Goal: Task Accomplishment & Management: Manage account settings

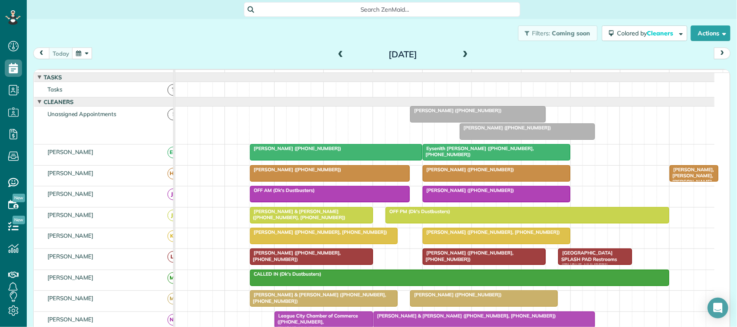
scroll to position [162, 0]
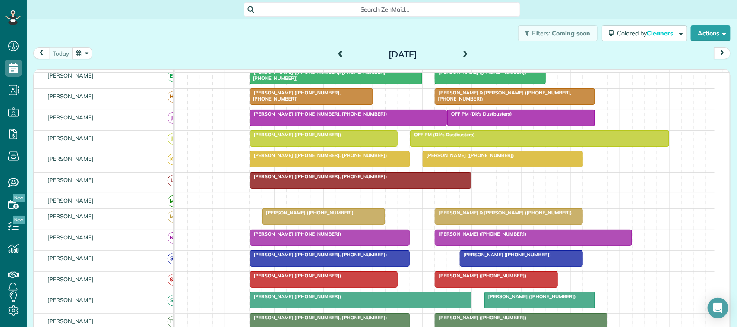
scroll to position [108, 0]
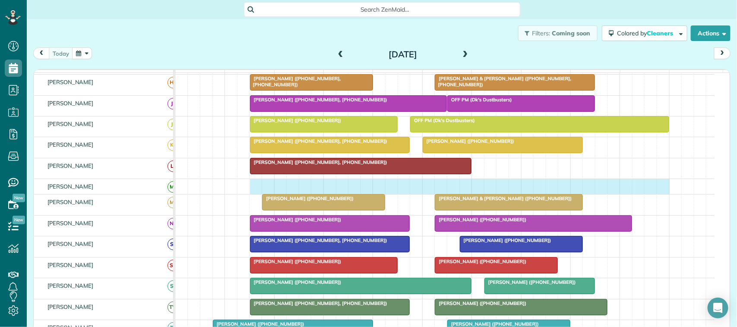
drag, startPoint x: 254, startPoint y: 195, endPoint x: 662, endPoint y: 194, distance: 407.7
click at [662, 194] on div at bounding box center [444, 186] width 539 height 15
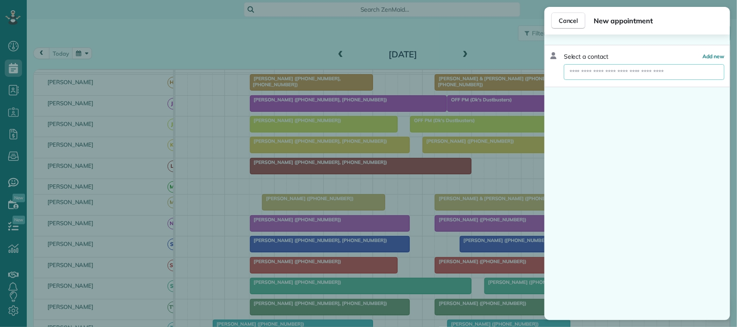
click at [638, 74] on input "text" at bounding box center [644, 72] width 161 height 16
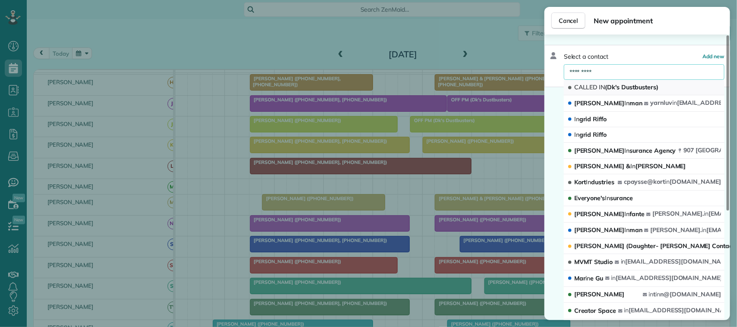
type input "*********"
click at [651, 92] on button "CALLED IN (Dk's Dustbusters)" at bounding box center [644, 88] width 161 height 16
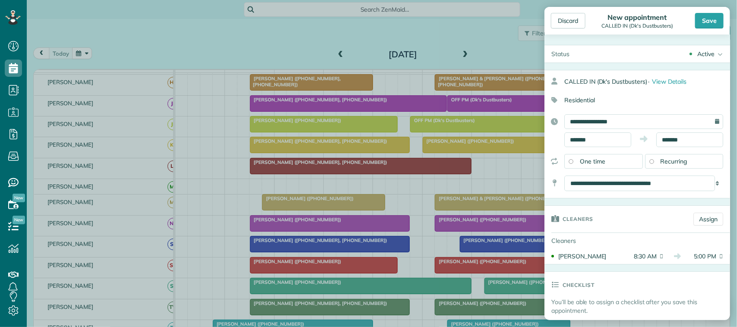
click at [704, 30] on div "Discard New appointment CALLED IN (Dk's Dustbusters) Save" at bounding box center [638, 21] width 186 height 28
click at [706, 22] on div "Save" at bounding box center [709, 21] width 29 height 16
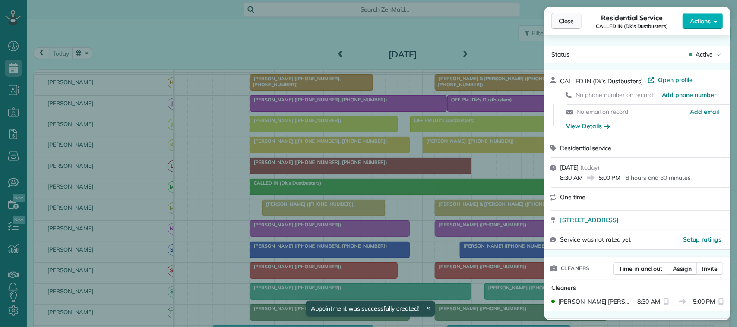
click at [556, 23] on button "Close" at bounding box center [566, 21] width 30 height 16
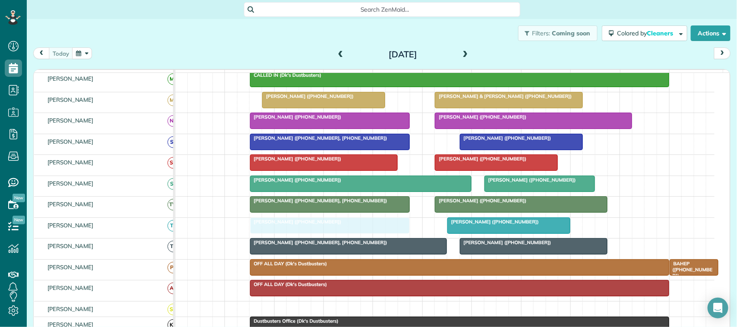
drag, startPoint x: 282, startPoint y: 237, endPoint x: 314, endPoint y: 240, distance: 32.1
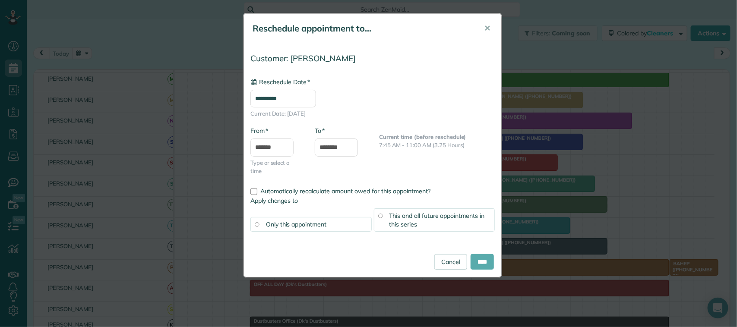
type input "**********"
click at [474, 262] on input "****" at bounding box center [482, 262] width 23 height 16
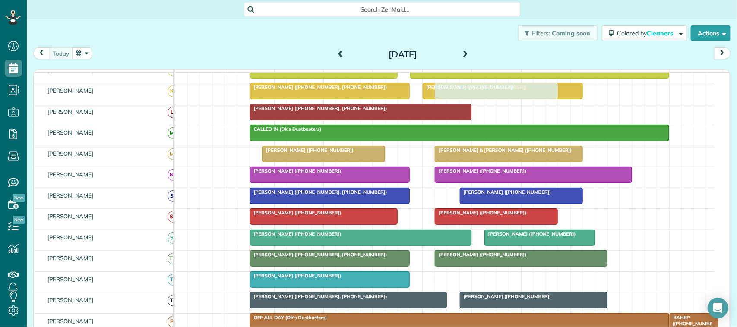
drag, startPoint x: 480, startPoint y: 286, endPoint x: 461, endPoint y: 109, distance: 178.1
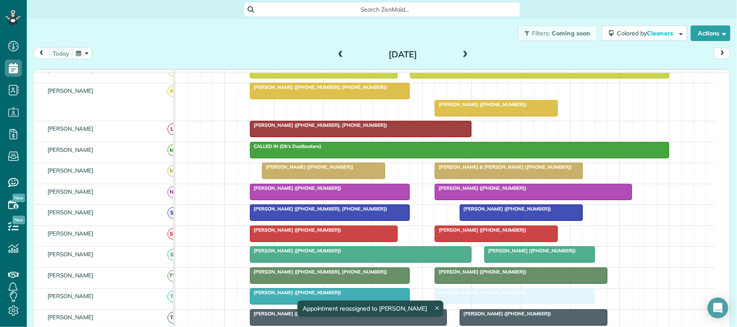
drag, startPoint x: 452, startPoint y: 100, endPoint x: 463, endPoint y: 301, distance: 201.5
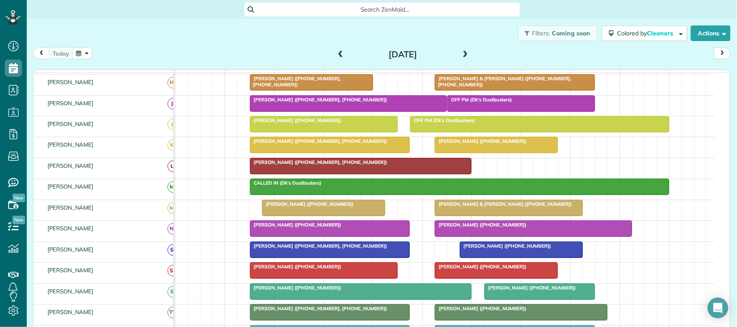
click at [272, 237] on div at bounding box center [329, 229] width 159 height 16
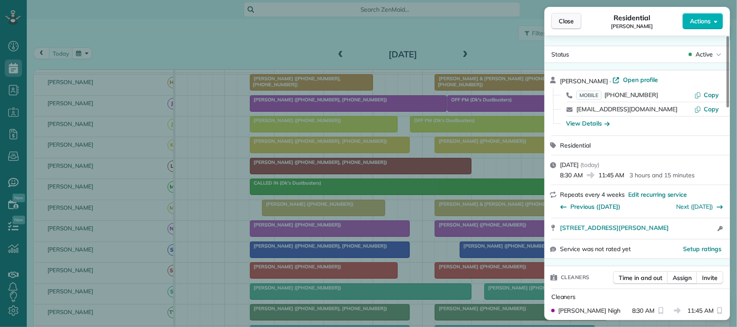
click at [575, 22] on button "Close" at bounding box center [566, 21] width 30 height 16
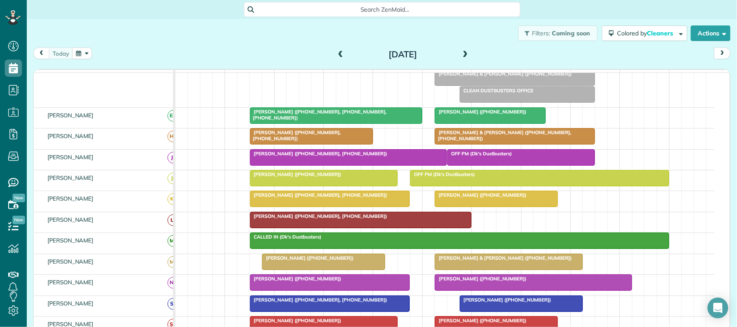
click at [288, 270] on div at bounding box center [324, 262] width 122 height 16
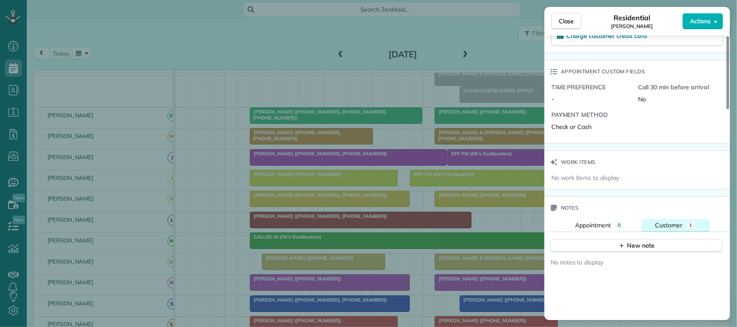
click at [675, 229] on span "Customer" at bounding box center [669, 226] width 27 height 8
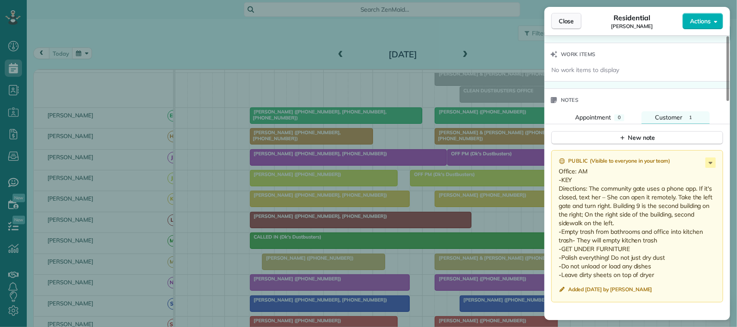
click at [571, 26] on button "Close" at bounding box center [566, 21] width 30 height 16
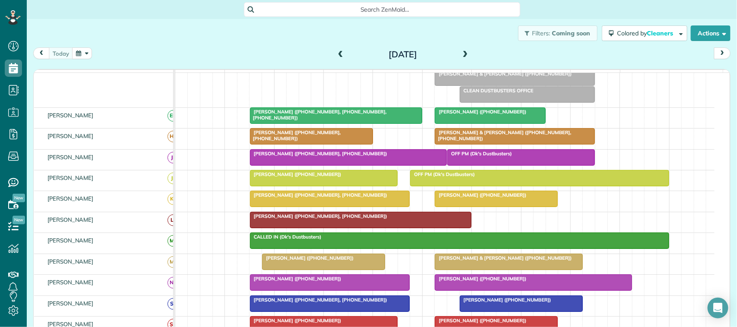
click at [294, 270] on div at bounding box center [324, 262] width 122 height 16
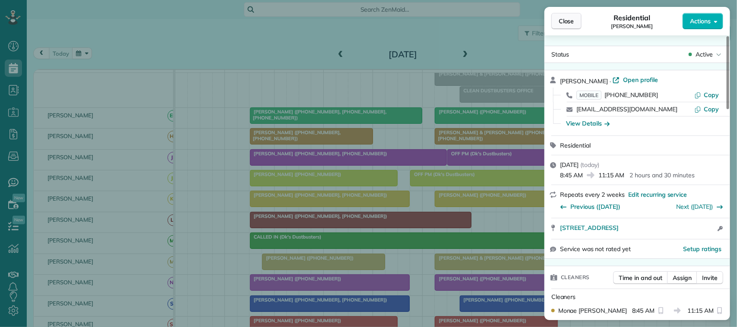
click at [564, 27] on button "Close" at bounding box center [566, 21] width 30 height 16
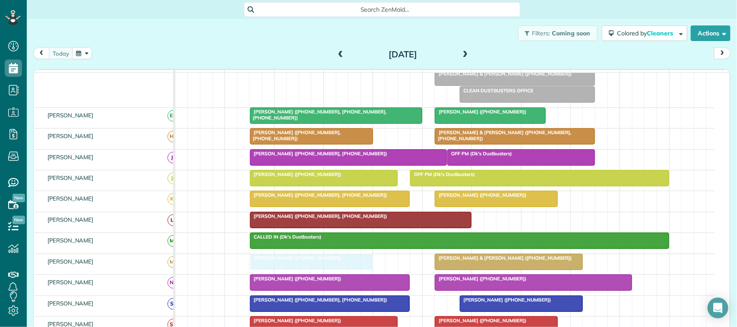
drag, startPoint x: 272, startPoint y: 273, endPoint x: 263, endPoint y: 271, distance: 10.1
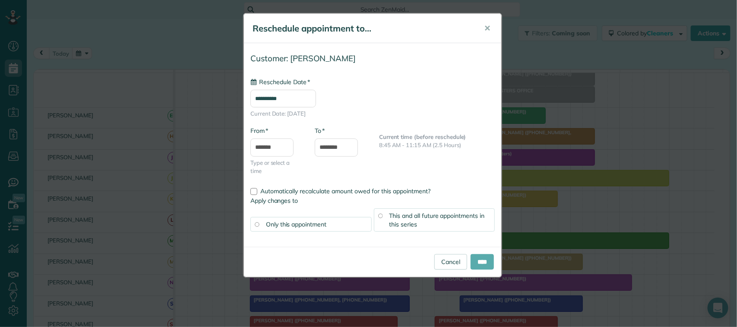
type input "**********"
click at [480, 262] on input "****" at bounding box center [482, 262] width 23 height 16
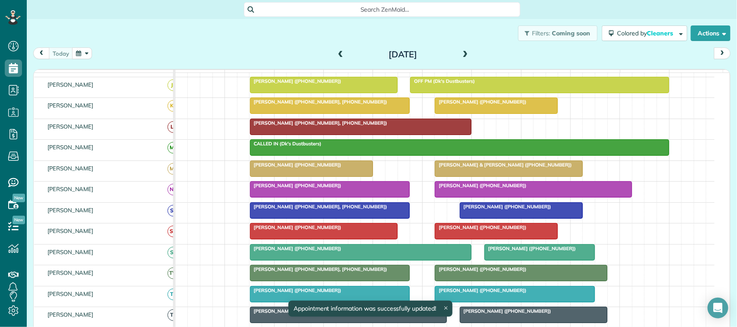
scroll to position [165, 0]
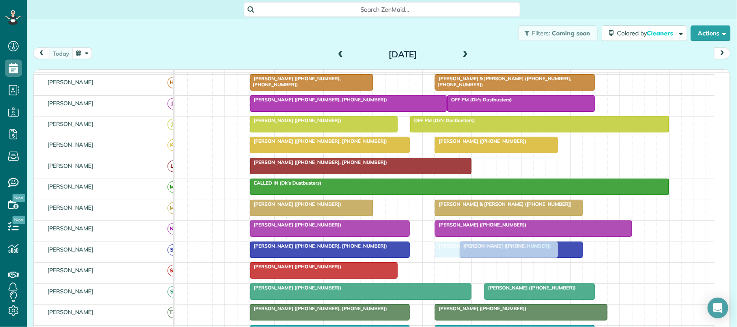
drag, startPoint x: 488, startPoint y: 278, endPoint x: 488, endPoint y: 269, distance: 8.6
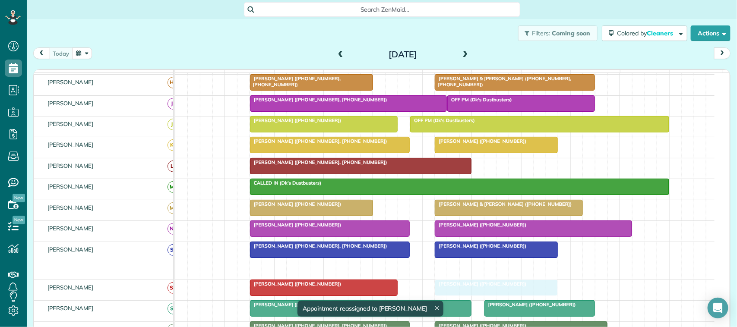
drag, startPoint x: 482, startPoint y: 276, endPoint x: 452, endPoint y: 296, distance: 36.7
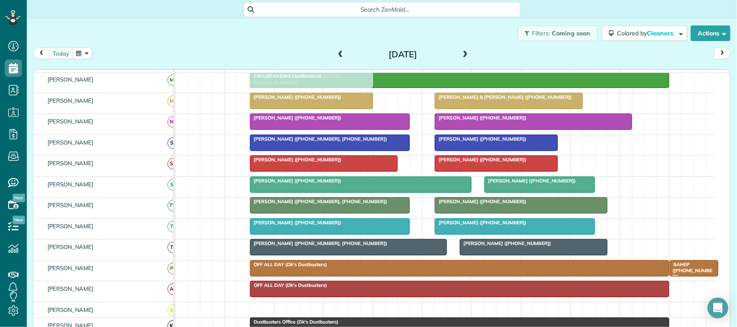
scroll to position [216, 0]
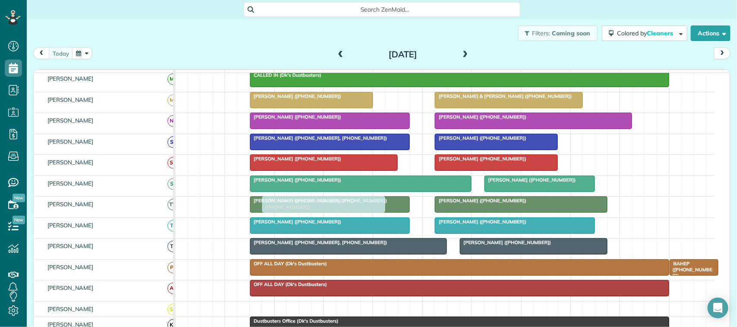
drag, startPoint x: 295, startPoint y: 93, endPoint x: 308, endPoint y: 234, distance: 140.9
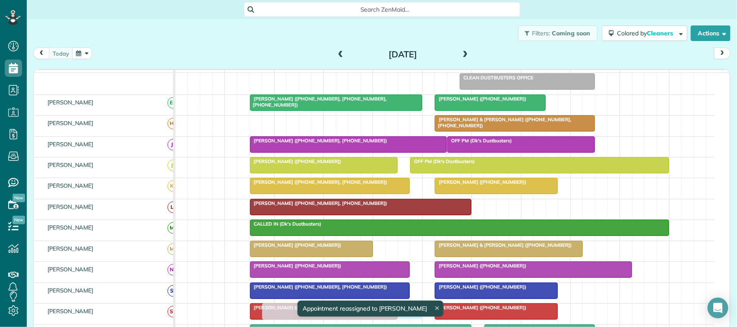
scroll to position [54, 0]
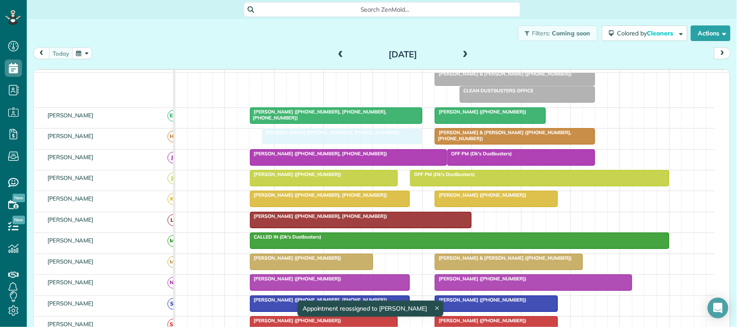
drag, startPoint x: 299, startPoint y: 219, endPoint x: 309, endPoint y: 158, distance: 61.7
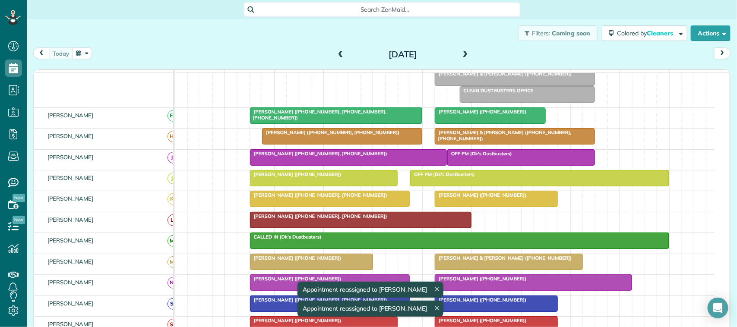
click at [452, 144] on div at bounding box center [514, 137] width 159 height 16
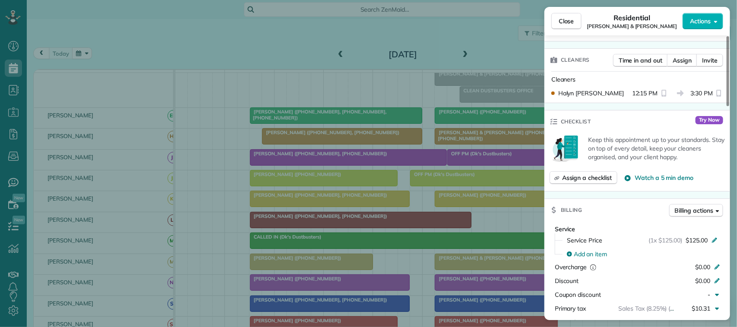
scroll to position [329, 0]
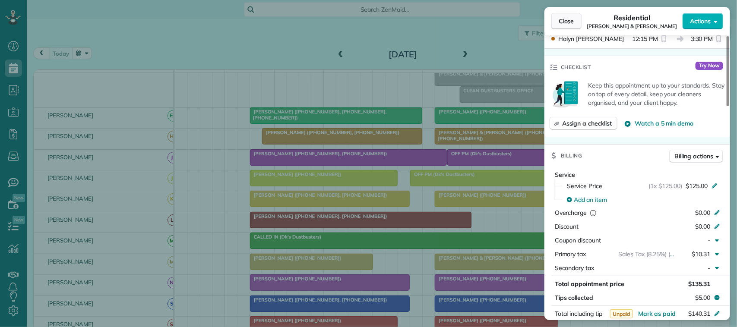
click at [565, 29] on button "Close" at bounding box center [566, 21] width 30 height 16
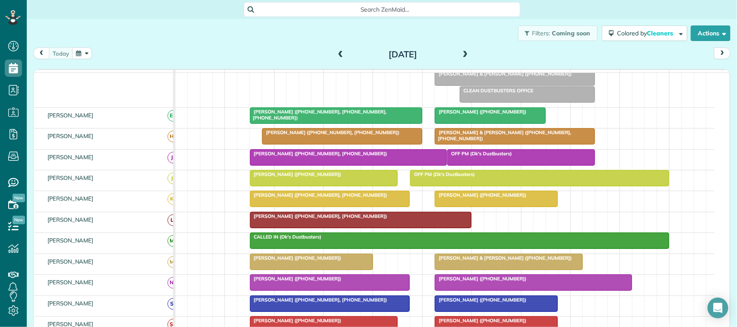
click at [463, 53] on span at bounding box center [466, 55] width 10 height 8
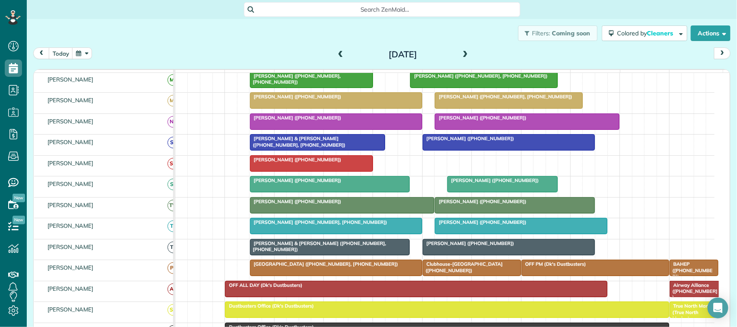
scroll to position [138, 0]
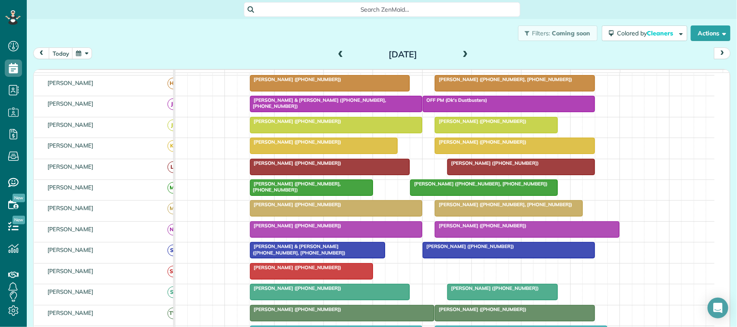
click at [461, 56] on span at bounding box center [466, 55] width 10 height 8
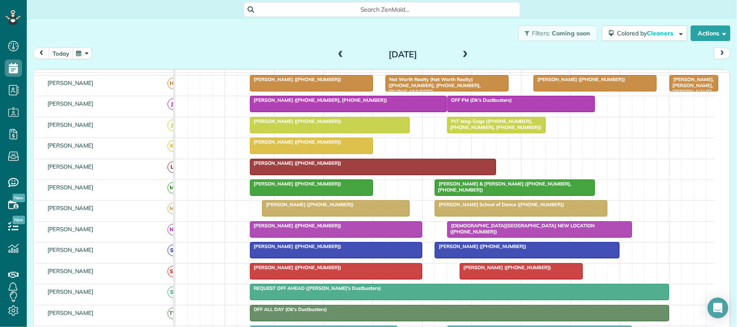
click at [63, 57] on button "today" at bounding box center [61, 54] width 24 height 12
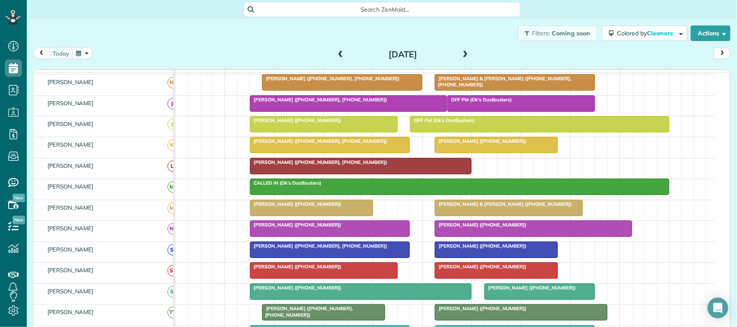
click at [81, 58] on button "button" at bounding box center [82, 54] width 20 height 12
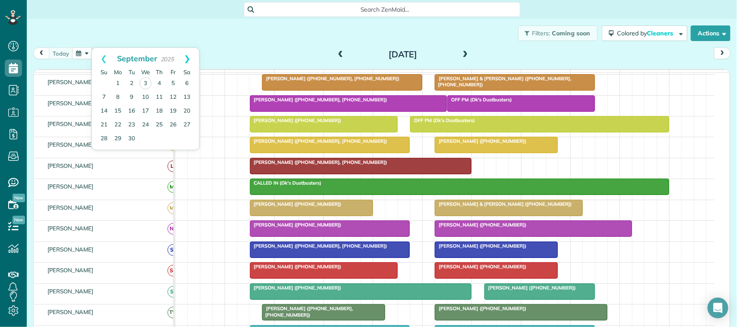
click at [191, 57] on link "Next" at bounding box center [187, 59] width 24 height 22
click at [171, 98] on link "10" at bounding box center [173, 97] width 14 height 14
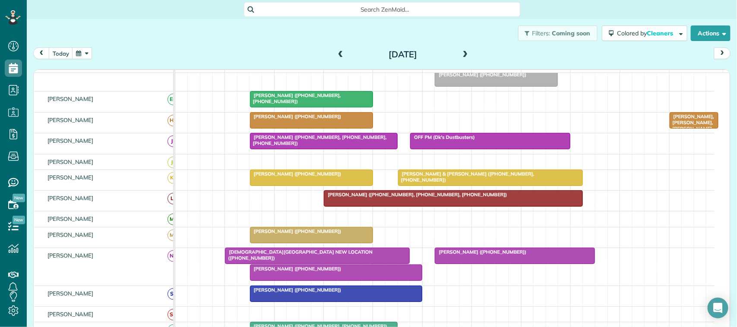
scroll to position [105, 0]
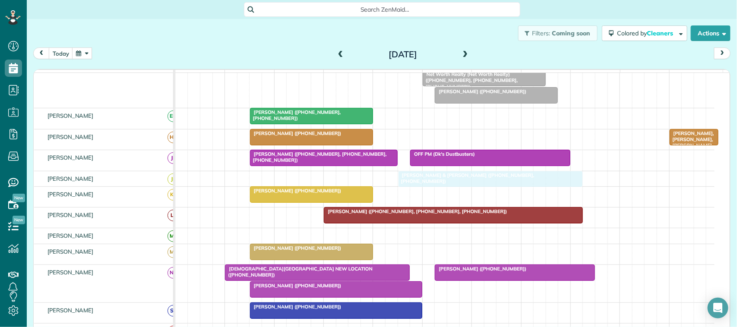
drag, startPoint x: 443, startPoint y: 202, endPoint x: 443, endPoint y: 192, distance: 9.9
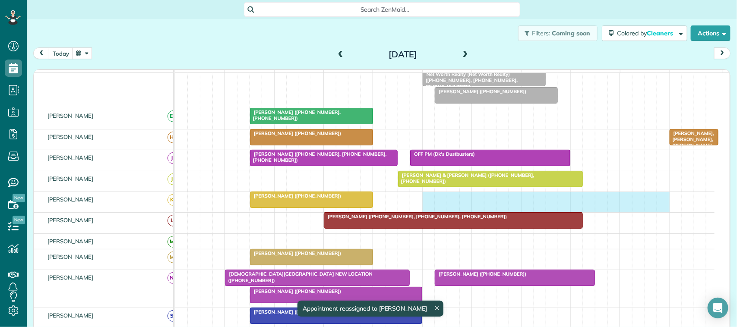
drag, startPoint x: 426, startPoint y: 211, endPoint x: 662, endPoint y: 214, distance: 235.4
click at [662, 212] on div "Dianne Bowman (+17138981394)" at bounding box center [444, 202] width 539 height 20
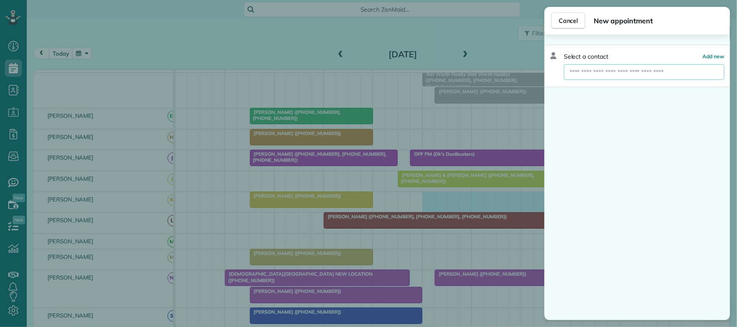
click at [653, 71] on input "text" at bounding box center [644, 72] width 161 height 16
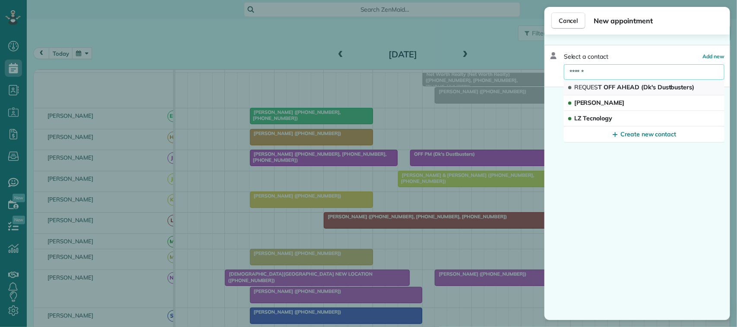
type input "******"
click at [650, 83] on span "REQUES T OFF AHEAD (Dk's Dustbusters)" at bounding box center [634, 87] width 120 height 8
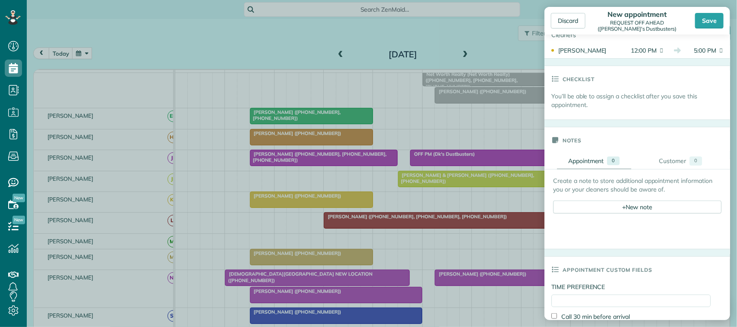
scroll to position [216, 0]
click at [641, 204] on div "+ New note" at bounding box center [637, 206] width 168 height 13
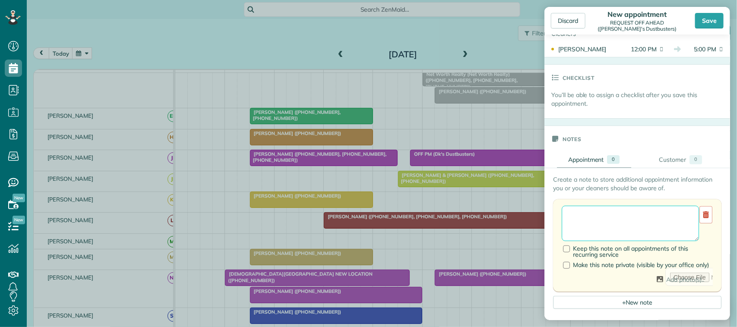
click at [639, 212] on textarea at bounding box center [630, 223] width 137 height 35
type textarea "**********"
click at [704, 33] on div "Discard New appointment REQUEST OFF AHEAD (Dk's Dustbusters) Save" at bounding box center [638, 21] width 186 height 28
click at [703, 25] on div "Save" at bounding box center [709, 21] width 29 height 16
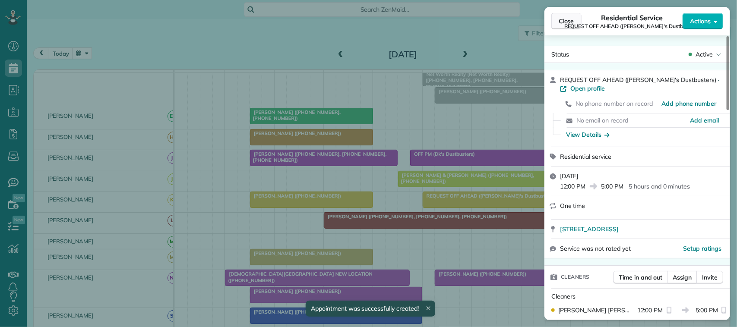
click at [574, 22] on span "Close" at bounding box center [567, 21] width 16 height 9
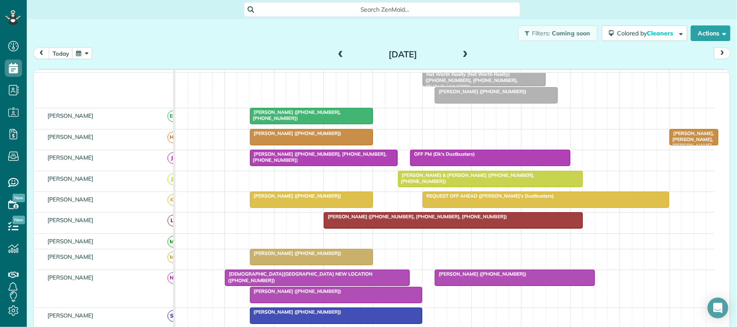
click at [84, 52] on button "button" at bounding box center [82, 54] width 20 height 12
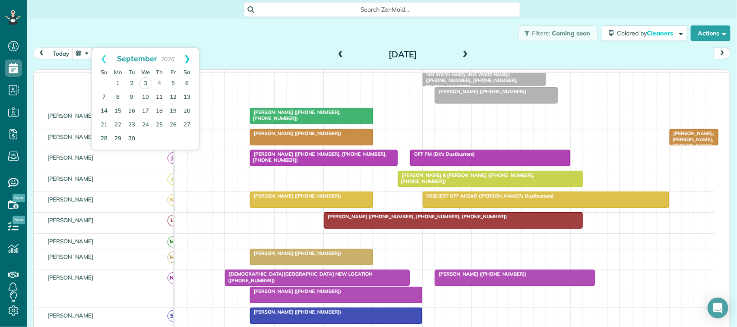
click at [194, 54] on link "Next" at bounding box center [187, 59] width 24 height 22
click at [169, 96] on link "10" at bounding box center [173, 97] width 14 height 14
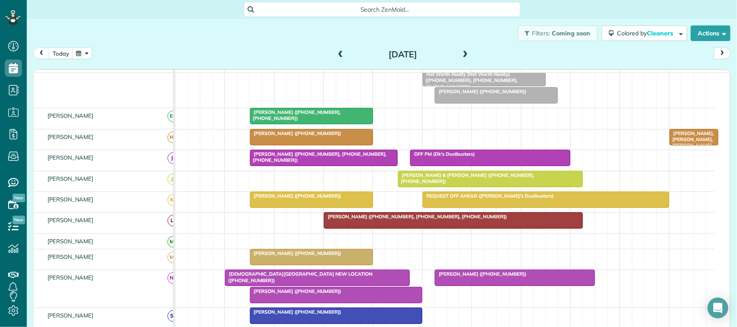
click at [86, 50] on button "button" at bounding box center [82, 54] width 20 height 12
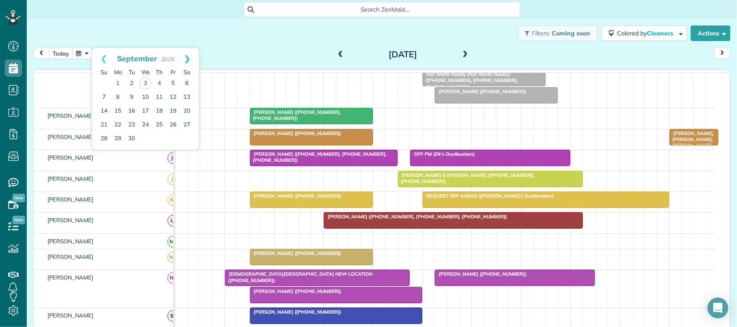
click at [188, 62] on link "Next" at bounding box center [187, 59] width 24 height 22
click at [120, 111] on link "13" at bounding box center [118, 111] width 14 height 14
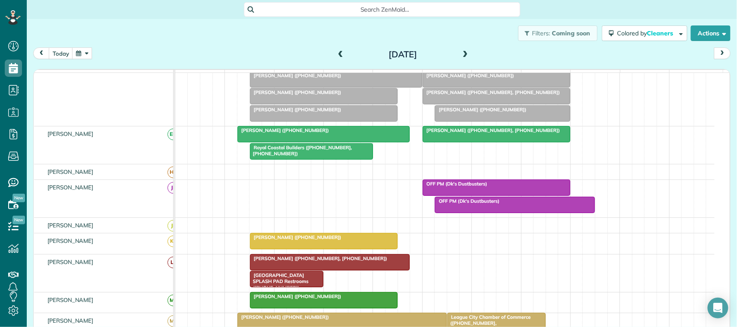
scroll to position [68, 0]
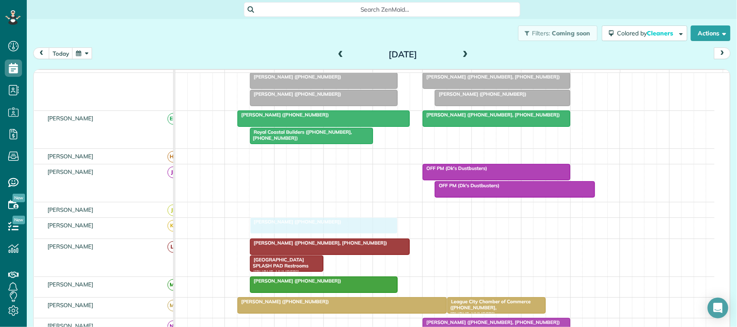
drag, startPoint x: 279, startPoint y: 231, endPoint x: 279, endPoint y: 227, distance: 4.8
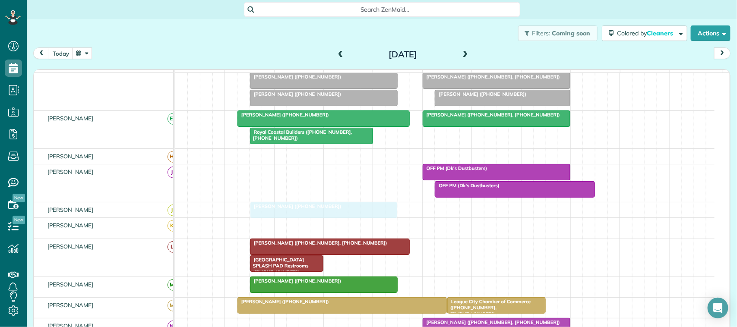
drag, startPoint x: 281, startPoint y: 236, endPoint x: 282, endPoint y: 225, distance: 10.4
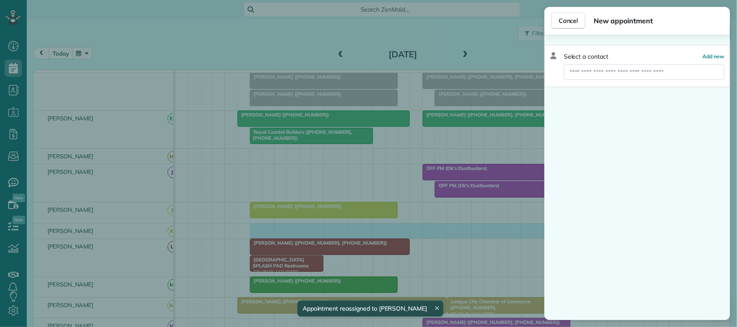
drag, startPoint x: 255, startPoint y: 237, endPoint x: 659, endPoint y: 233, distance: 404.2
click at [659, 233] on body "Dashboard Scheduling Calendar View List View Dispatch View - Weekly scheduling …" at bounding box center [368, 163] width 737 height 327
click at [564, 23] on span "Cancel" at bounding box center [568, 20] width 19 height 9
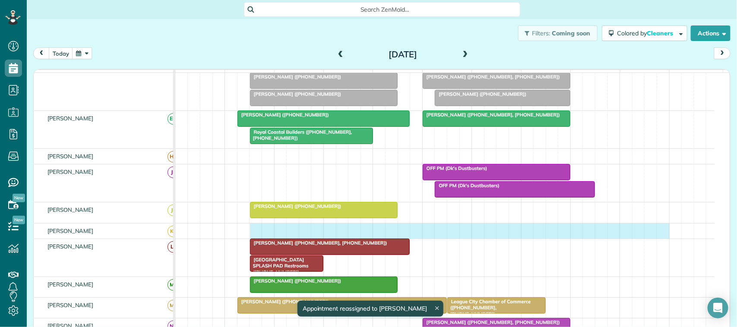
drag, startPoint x: 263, startPoint y: 237, endPoint x: 659, endPoint y: 236, distance: 396.0
click at [666, 237] on div at bounding box center [444, 231] width 539 height 15
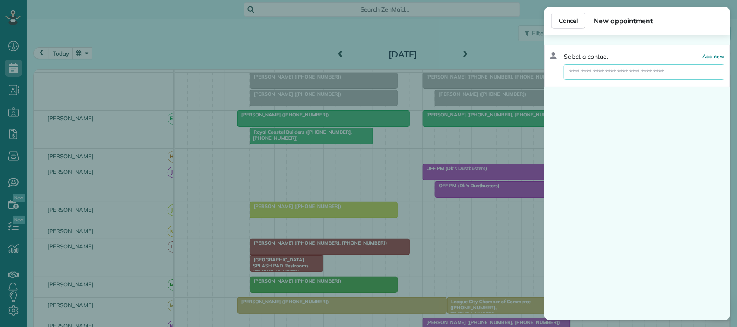
click at [646, 74] on input "text" at bounding box center [644, 72] width 161 height 16
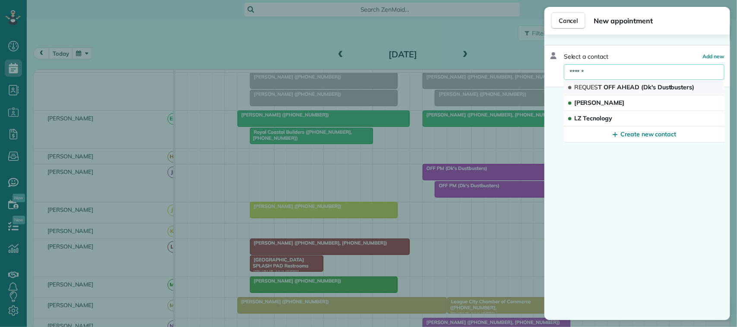
type input "******"
click at [646, 85] on span "REQUES T OFF AHEAD (Dk's Dustbusters)" at bounding box center [634, 87] width 120 height 8
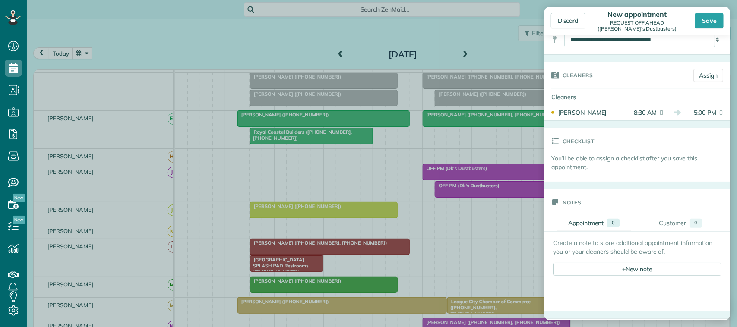
scroll to position [162, 0]
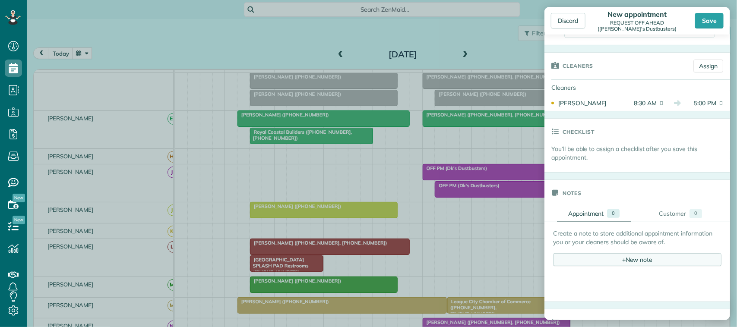
click at [637, 263] on div "+ New note" at bounding box center [637, 259] width 168 height 13
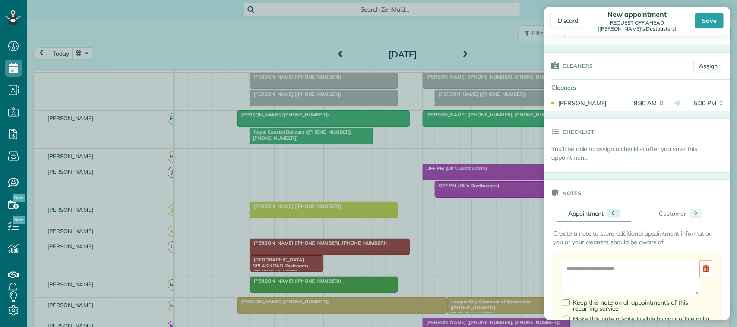
click at [629, 260] on div "Add Image Keep this note on all appointments of this recurring service Make thi…" at bounding box center [637, 299] width 168 height 92
click at [627, 273] on textarea at bounding box center [630, 277] width 137 height 35
type textarea "**********"
click at [713, 22] on div "Save" at bounding box center [709, 21] width 29 height 16
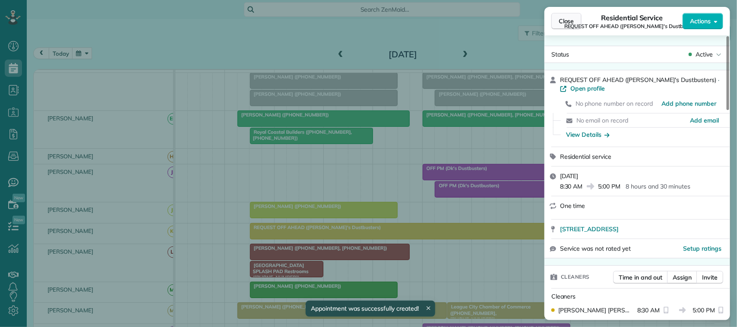
click at [577, 18] on button "Close" at bounding box center [566, 21] width 30 height 16
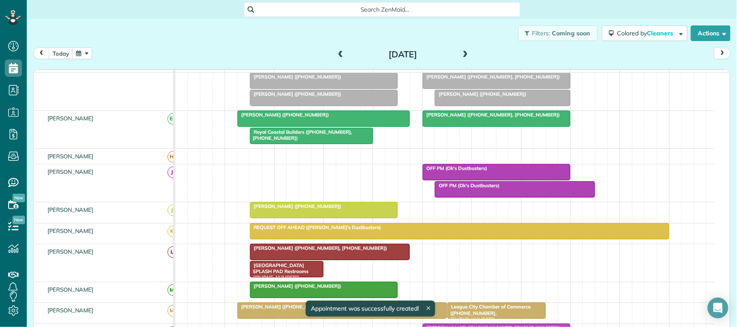
click at [461, 55] on span at bounding box center [466, 55] width 10 height 8
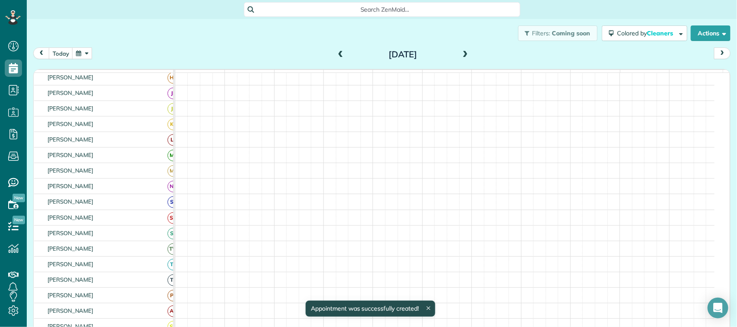
scroll to position [11, 0]
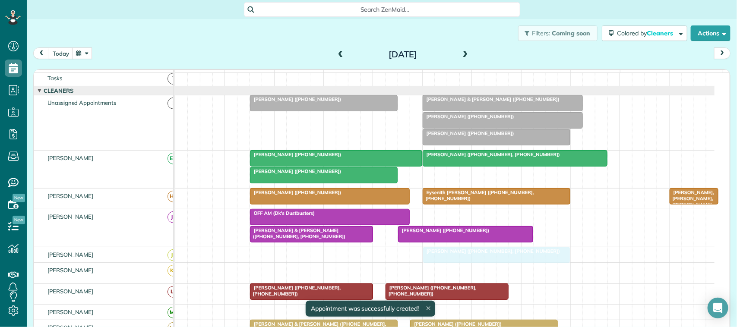
drag, startPoint x: 443, startPoint y: 271, endPoint x: 443, endPoint y: 262, distance: 9.1
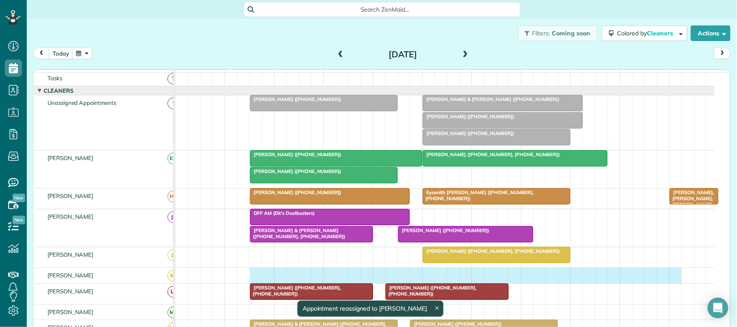
drag, startPoint x: 253, startPoint y: 284, endPoint x: 668, endPoint y: 281, distance: 415.0
click at [670, 281] on div at bounding box center [444, 275] width 539 height 15
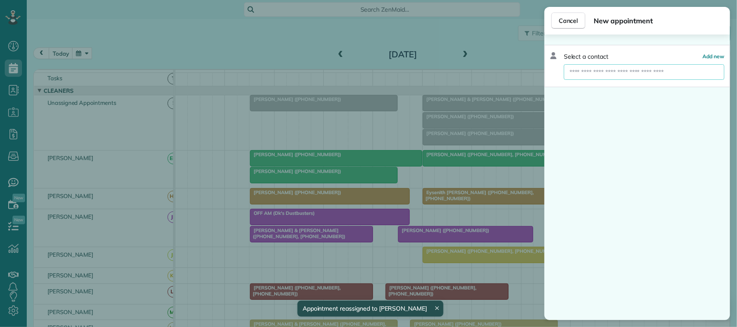
click at [624, 69] on input "text" at bounding box center [644, 72] width 161 height 16
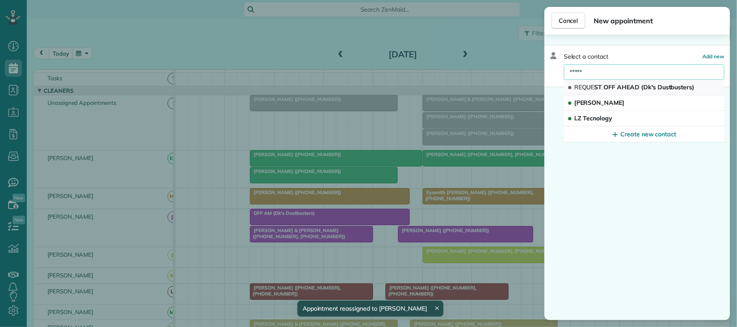
type input "*****"
click at [630, 87] on span "REQUE ST OFF AHEAD (Dk's Dustbusters)" at bounding box center [634, 87] width 120 height 8
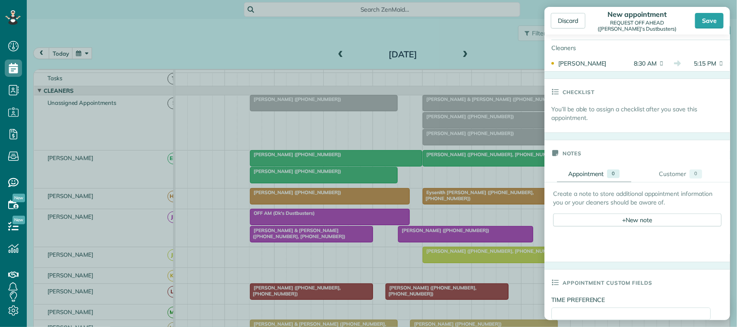
scroll to position [216, 0]
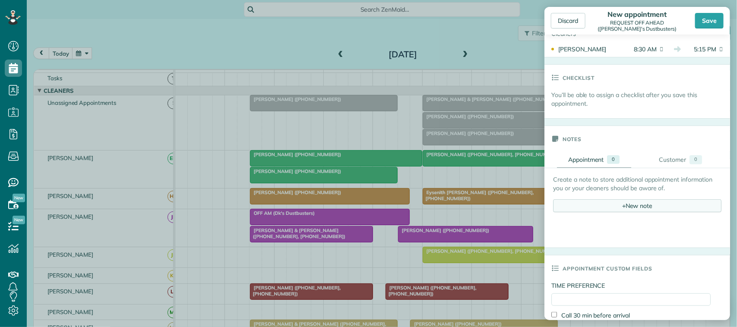
click at [646, 212] on div "+ New note" at bounding box center [637, 206] width 168 height 13
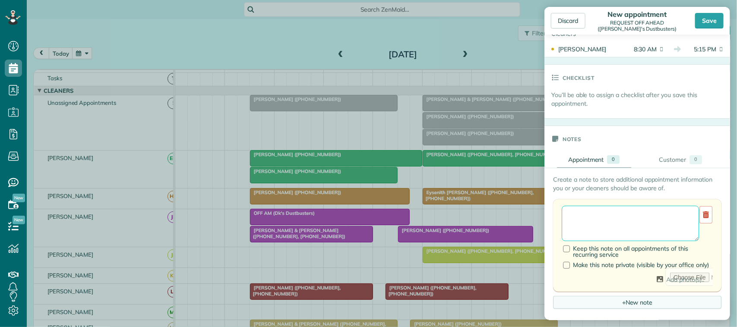
click at [644, 214] on textarea at bounding box center [630, 223] width 137 height 35
type textarea "**********"
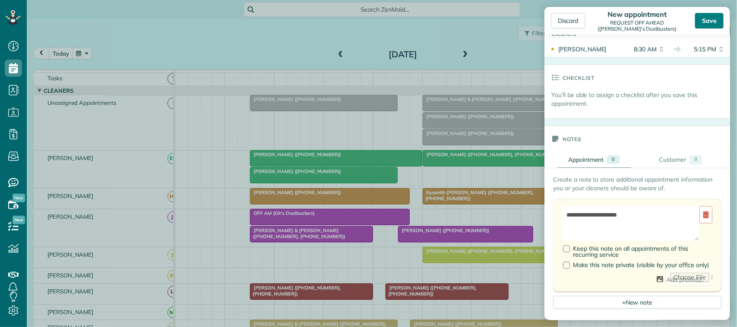
click at [716, 19] on div "Save" at bounding box center [709, 21] width 29 height 16
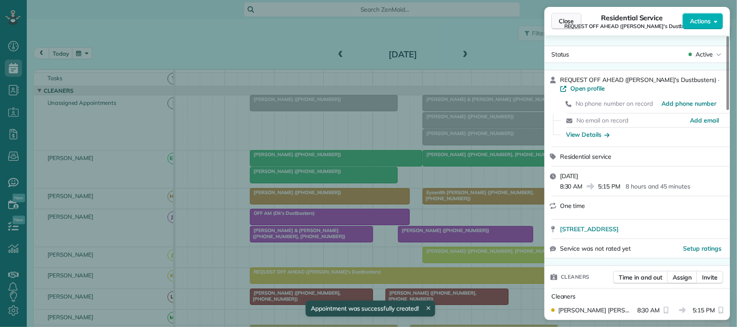
click at [562, 21] on span "Close" at bounding box center [567, 21] width 16 height 9
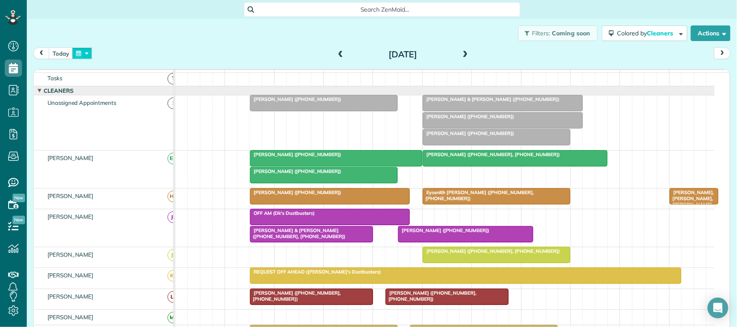
click at [78, 53] on button "button" at bounding box center [82, 54] width 20 height 12
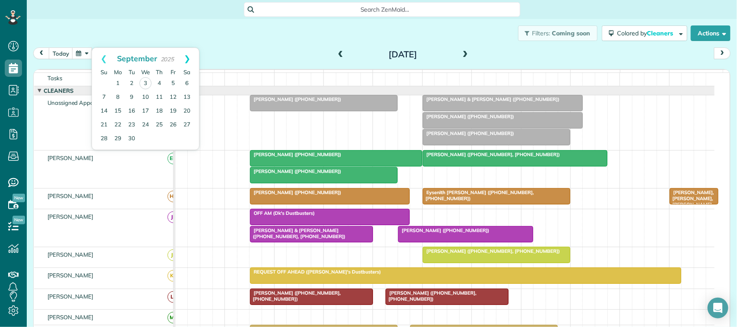
click at [182, 65] on link "Next" at bounding box center [187, 59] width 24 height 22
click at [147, 111] on link "15" at bounding box center [146, 111] width 14 height 14
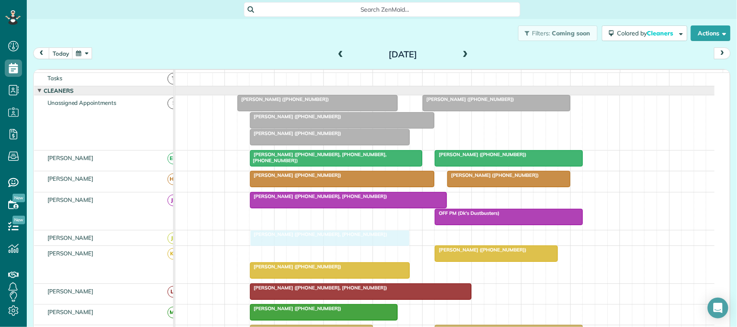
drag, startPoint x: 324, startPoint y: 263, endPoint x: 324, endPoint y: 247, distance: 15.1
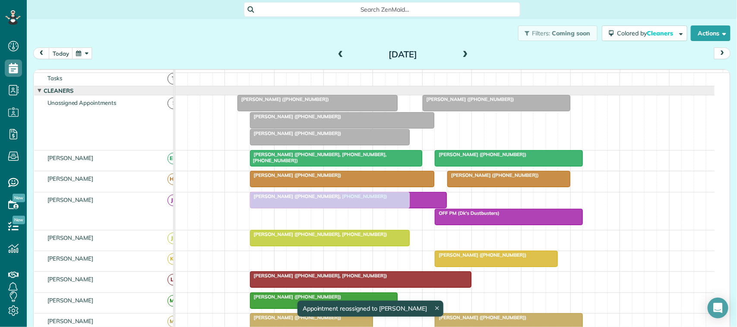
drag, startPoint x: 323, startPoint y: 266, endPoint x: 318, endPoint y: 238, distance: 28.9
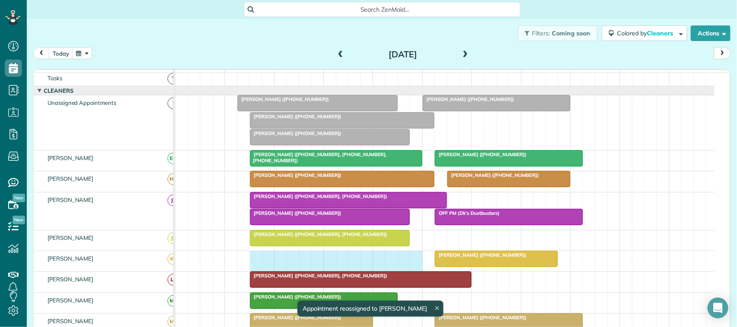
drag, startPoint x: 255, startPoint y: 267, endPoint x: 409, endPoint y: 266, distance: 153.7
click at [412, 266] on div "Monica Visinsky (+12812368232)" at bounding box center [444, 261] width 539 height 20
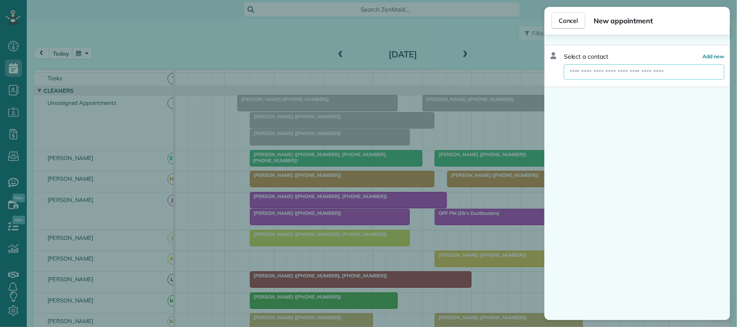
click at [638, 77] on input "text" at bounding box center [644, 72] width 161 height 16
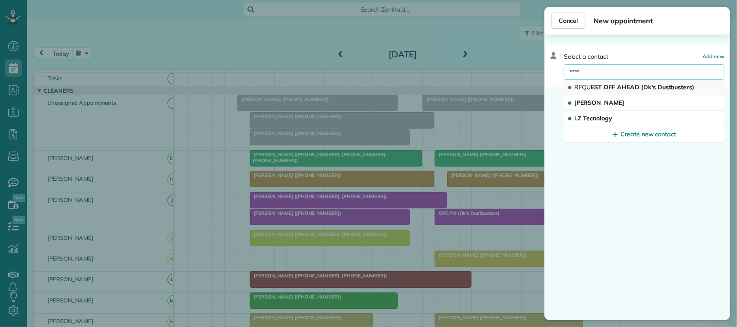
type input "****"
click at [636, 86] on span "REQU EST OFF AHEAD (Dk's Dustbusters)" at bounding box center [634, 87] width 120 height 8
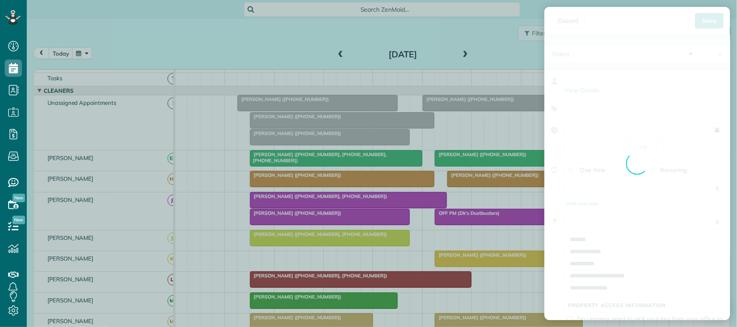
type input "**********"
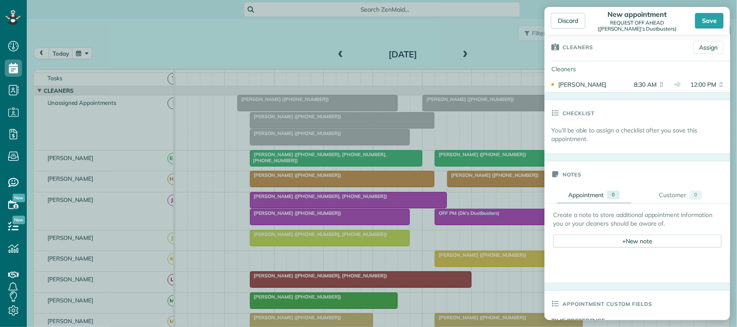
scroll to position [216, 0]
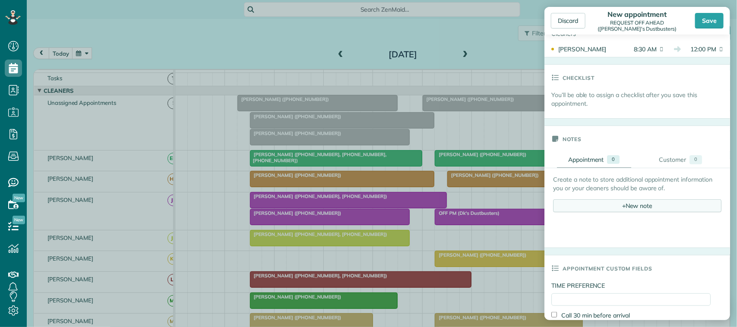
click at [638, 206] on div "+ New note" at bounding box center [637, 206] width 168 height 13
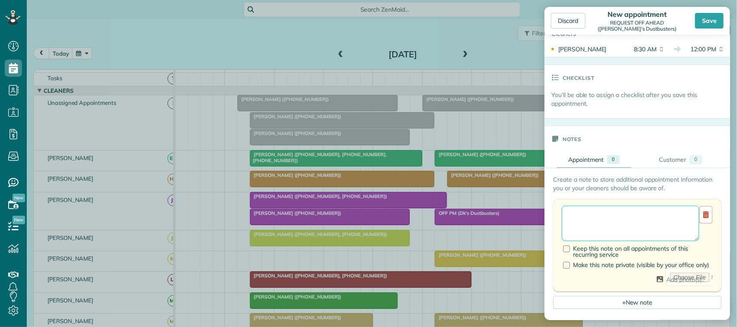
click at [633, 217] on textarea at bounding box center [630, 223] width 137 height 35
type textarea "**********"
click at [706, 17] on div "Save" at bounding box center [709, 21] width 29 height 16
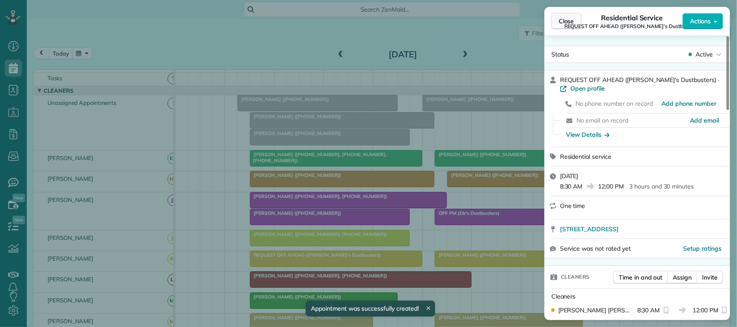
click at [571, 21] on span "Close" at bounding box center [567, 21] width 16 height 9
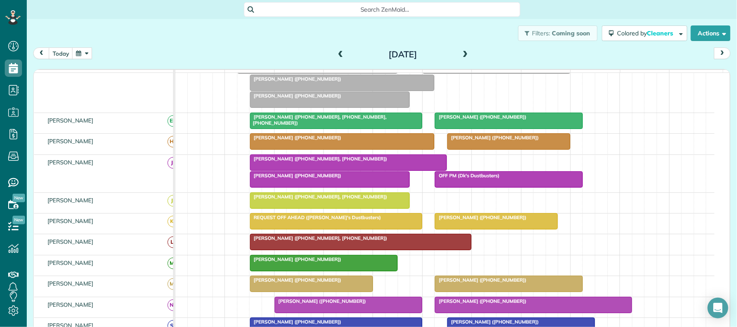
scroll to position [65, 0]
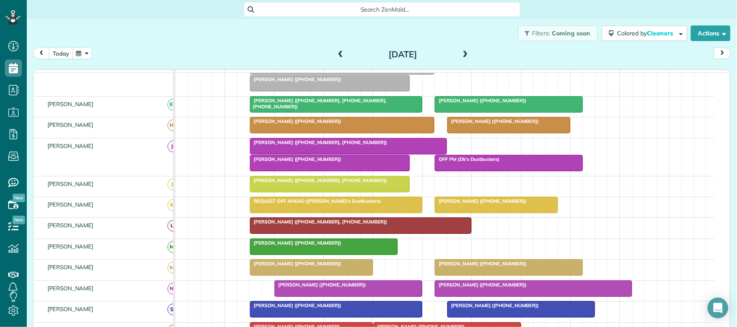
click at [63, 51] on button "today" at bounding box center [61, 54] width 24 height 12
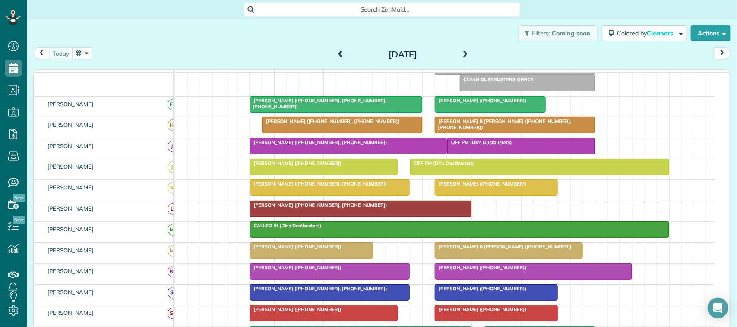
click at [85, 55] on button "button" at bounding box center [82, 54] width 20 height 12
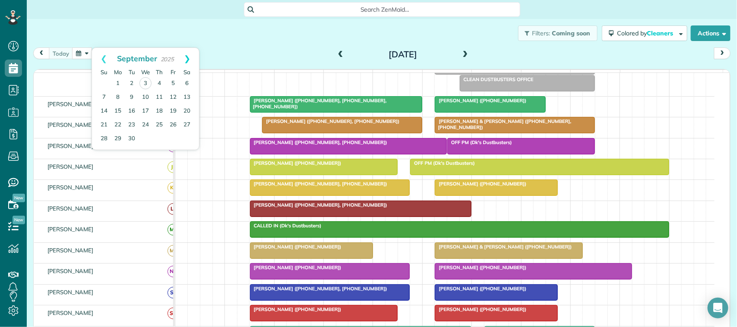
click at [187, 59] on link "Next" at bounding box center [187, 59] width 24 height 22
click at [145, 111] on link "15" at bounding box center [146, 111] width 14 height 14
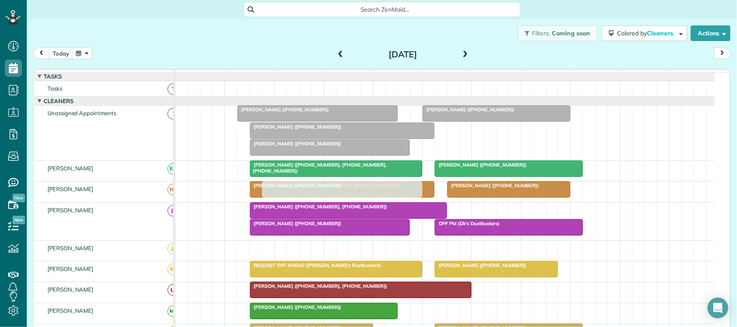
scroll to position [0, 0]
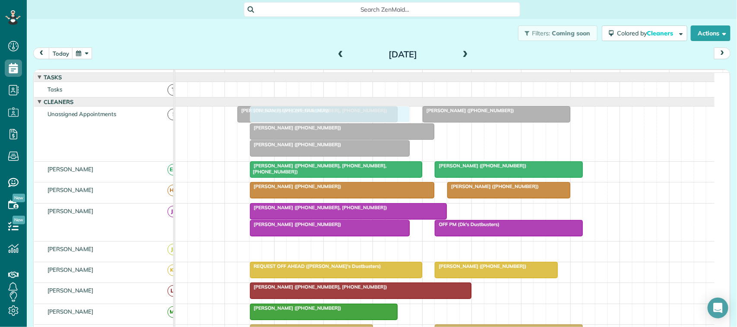
drag, startPoint x: 312, startPoint y: 193, endPoint x: 314, endPoint y: 133, distance: 60.9
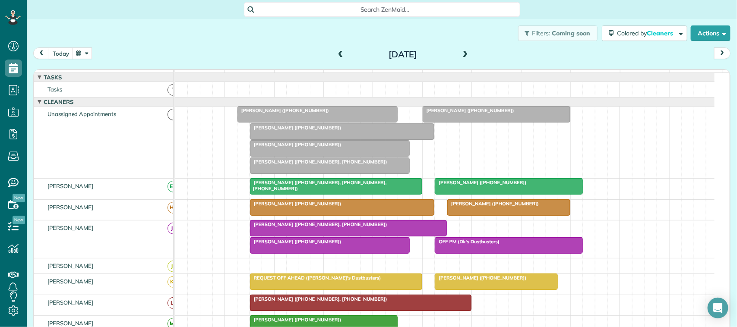
click at [57, 51] on button "today" at bounding box center [61, 54] width 24 height 12
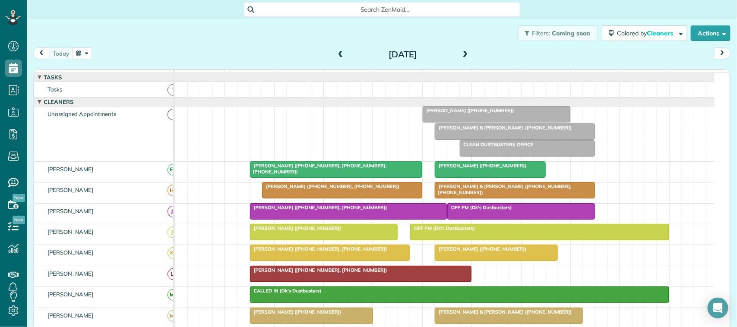
click at [86, 54] on button "button" at bounding box center [82, 54] width 20 height 12
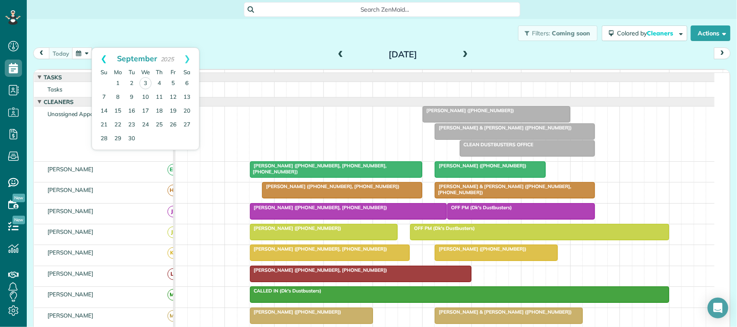
click at [104, 58] on link "Prev" at bounding box center [104, 59] width 24 height 22
click at [119, 137] on link "25" at bounding box center [118, 139] width 14 height 14
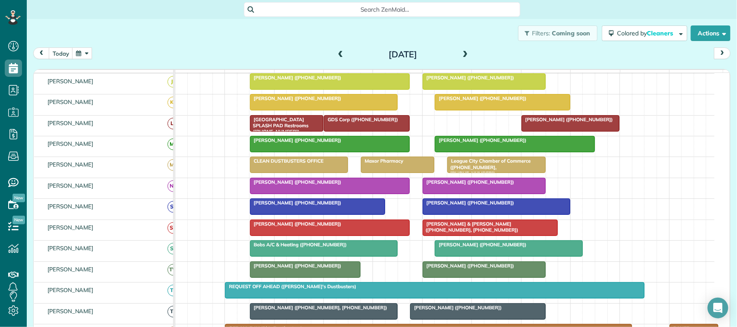
scroll to position [162, 0]
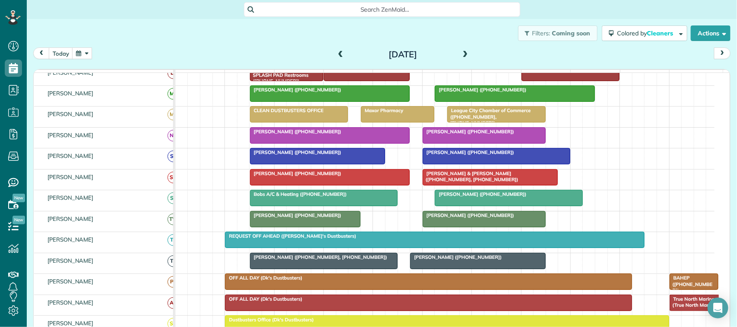
click at [285, 197] on span "Bobs A/C & Heating (+12813324321)" at bounding box center [299, 194] width 98 height 6
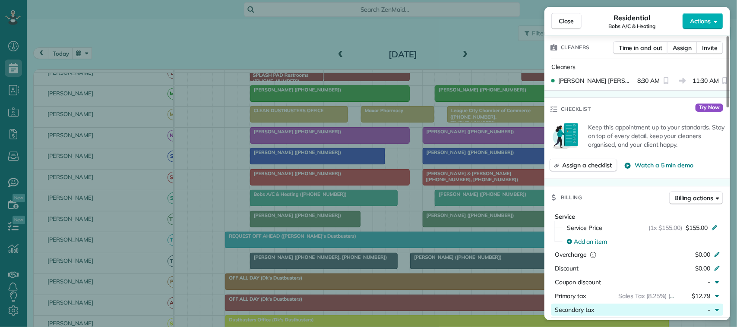
scroll to position [432, 0]
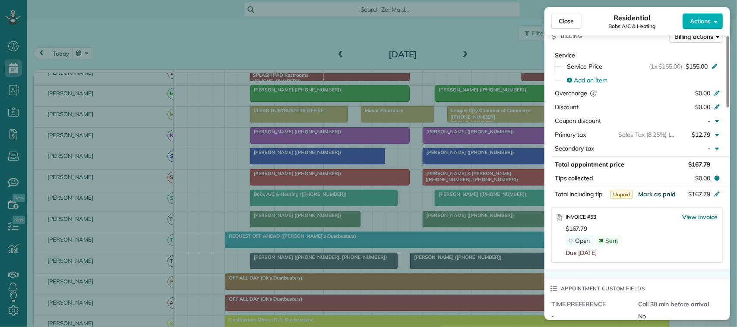
click at [662, 190] on span "Mark as paid" at bounding box center [657, 194] width 38 height 8
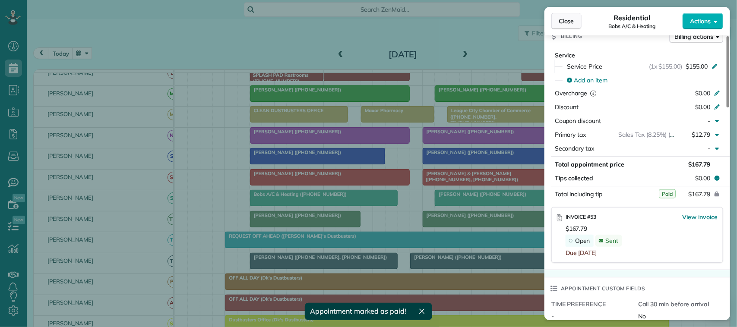
click at [565, 17] on span "Close" at bounding box center [567, 21] width 16 height 9
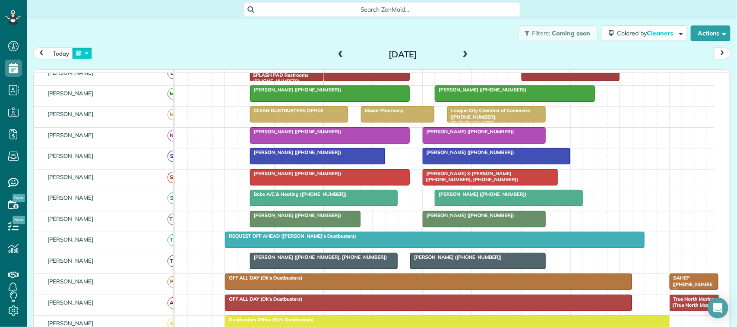
click at [87, 52] on button "button" at bounding box center [82, 54] width 20 height 12
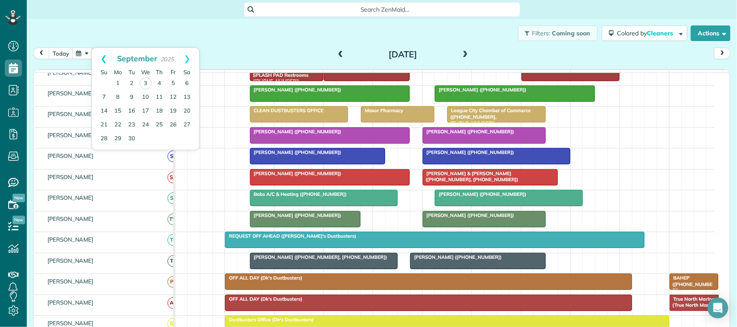
click at [104, 61] on link "Prev" at bounding box center [104, 59] width 24 height 22
click at [131, 137] on link "26" at bounding box center [132, 139] width 14 height 14
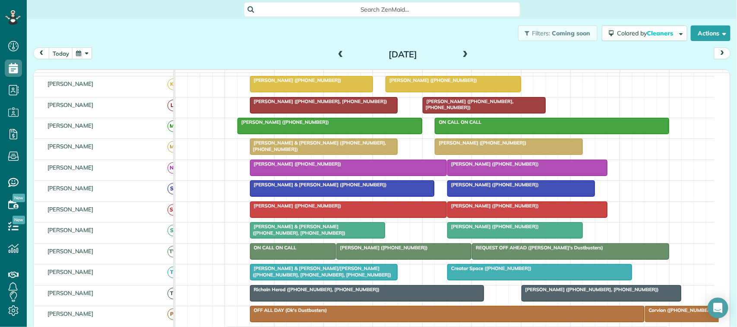
scroll to position [162, 0]
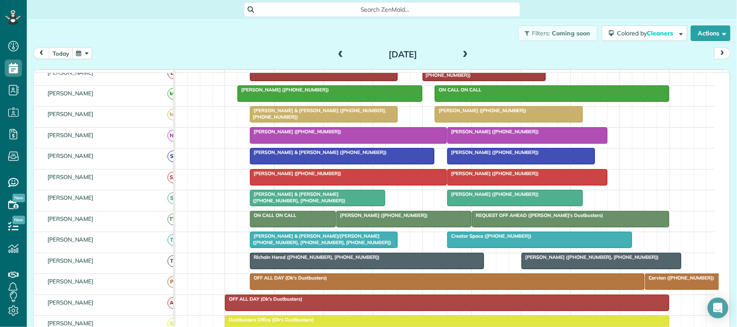
click at [89, 55] on button "button" at bounding box center [82, 54] width 20 height 12
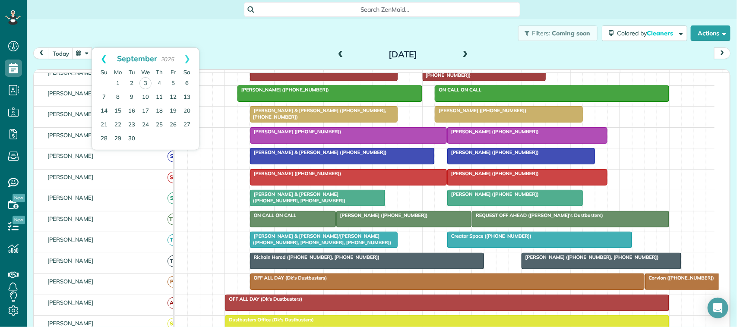
click at [109, 58] on link "Prev" at bounding box center [104, 59] width 24 height 22
click at [182, 58] on link "Next" at bounding box center [187, 59] width 24 height 22
click at [128, 98] on link "9" at bounding box center [132, 98] width 14 height 14
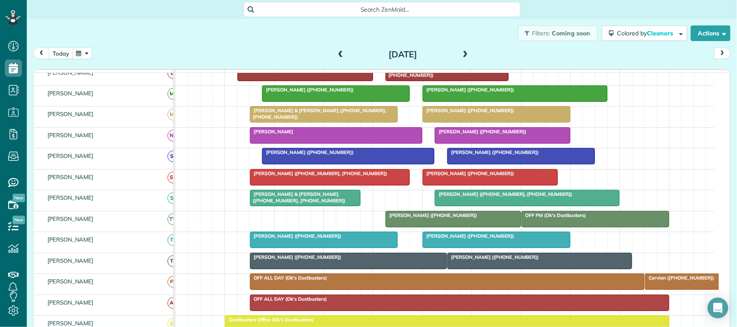
click at [70, 48] on button "today" at bounding box center [61, 54] width 24 height 12
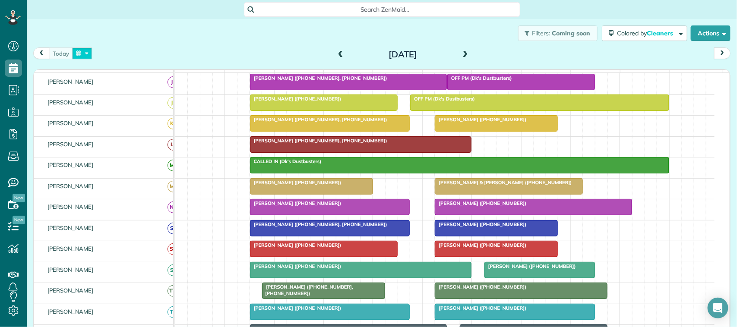
click at [76, 50] on button "button" at bounding box center [82, 54] width 20 height 12
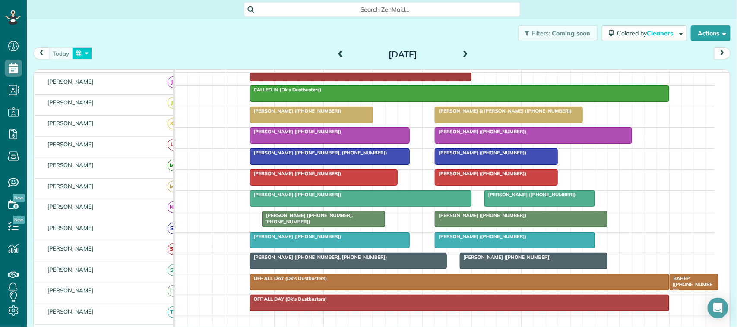
scroll to position [201, 0]
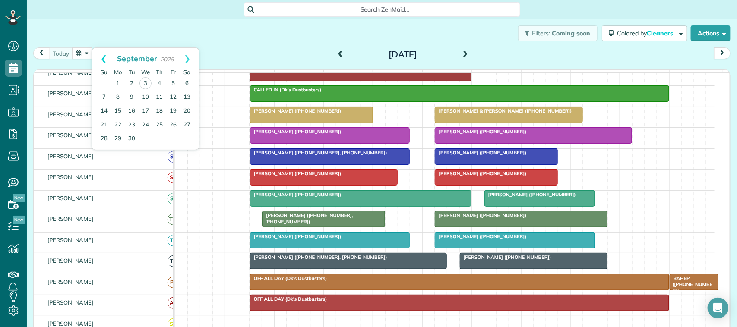
click at [103, 60] on link "Prev" at bounding box center [104, 59] width 24 height 22
click at [193, 61] on link "Next" at bounding box center [187, 59] width 24 height 22
click at [141, 111] on link "13" at bounding box center [146, 111] width 14 height 14
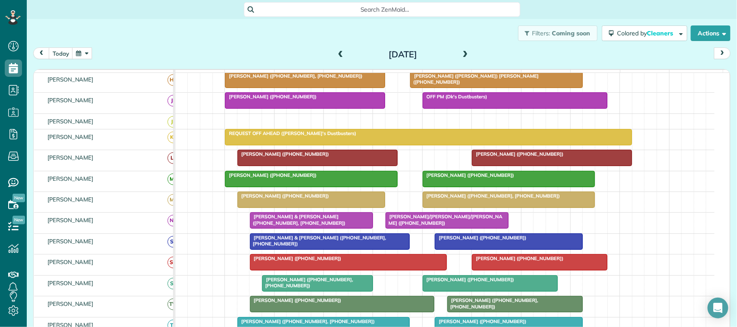
scroll to position [108, 0]
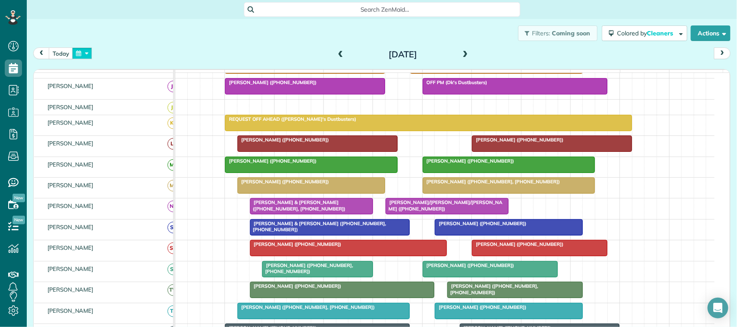
click at [85, 49] on button "button" at bounding box center [82, 54] width 20 height 12
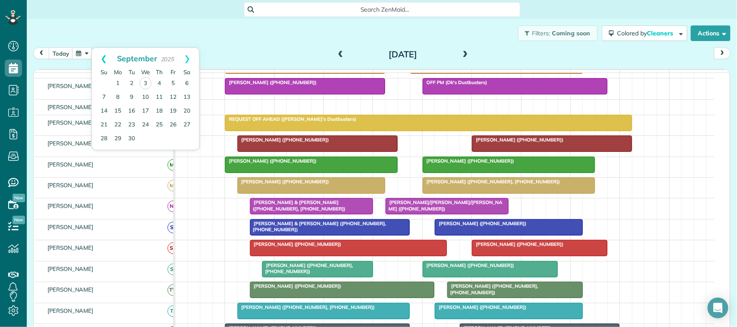
click at [103, 55] on link "Prev" at bounding box center [104, 59] width 24 height 22
click at [133, 121] on link "19" at bounding box center [132, 125] width 14 height 14
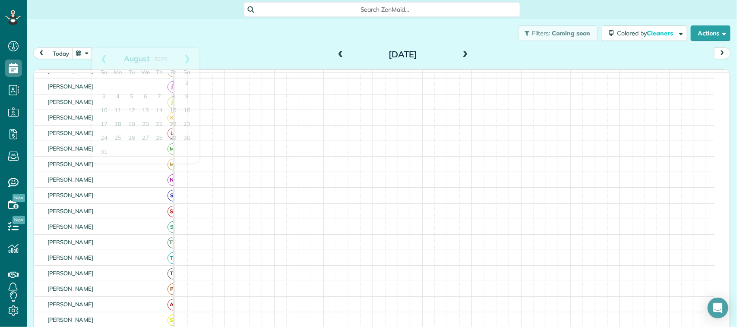
scroll to position [85, 0]
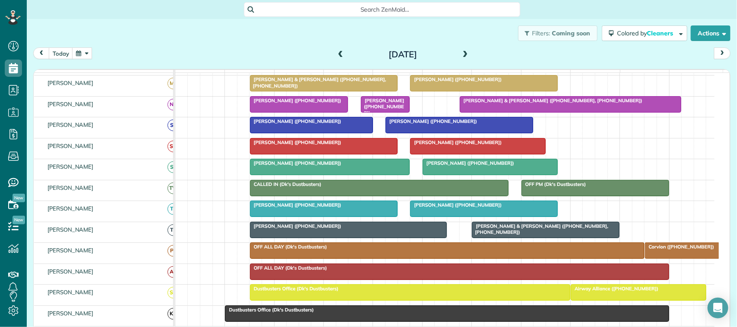
click at [83, 55] on button "button" at bounding box center [82, 54] width 20 height 12
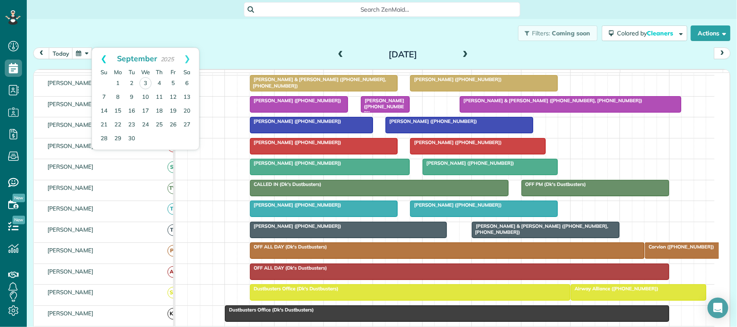
click at [107, 58] on link "Prev" at bounding box center [104, 59] width 24 height 22
click at [189, 60] on link "Next" at bounding box center [187, 59] width 24 height 22
click at [132, 82] on link "2" at bounding box center [132, 84] width 14 height 14
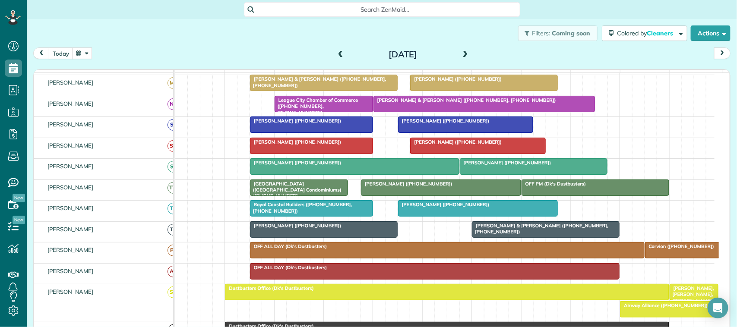
click at [80, 54] on button "button" at bounding box center [82, 54] width 20 height 12
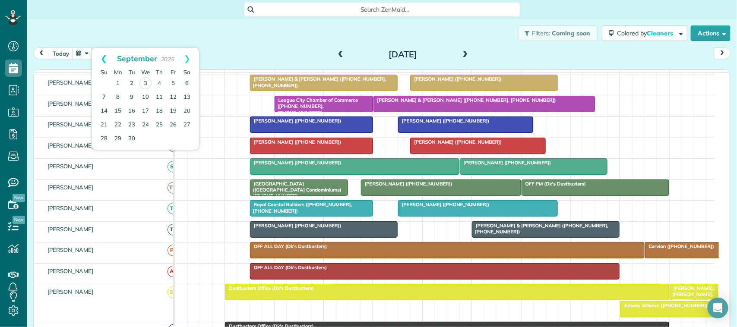
click at [98, 60] on link "Prev" at bounding box center [104, 59] width 24 height 22
click at [190, 60] on link "Next" at bounding box center [187, 59] width 24 height 22
click at [121, 82] on link "1" at bounding box center [118, 84] width 14 height 14
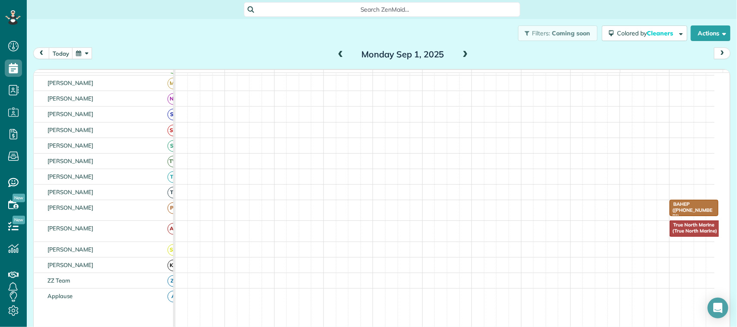
click at [463, 57] on span at bounding box center [466, 55] width 10 height 8
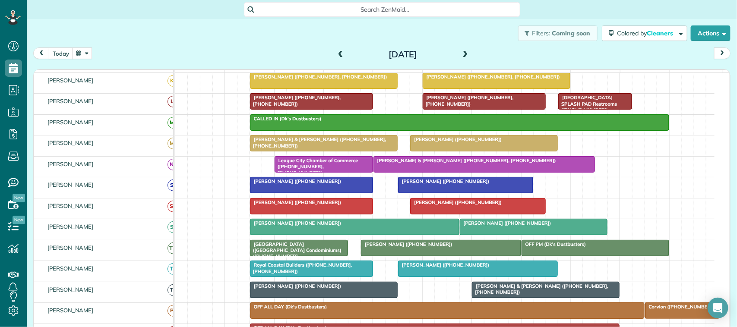
scroll to position [216, 0]
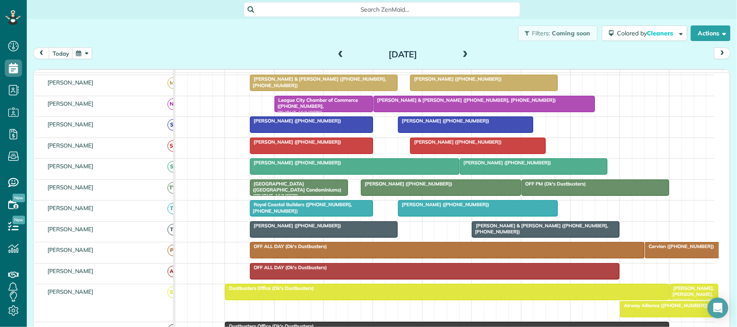
click at [463, 57] on span at bounding box center [466, 55] width 10 height 8
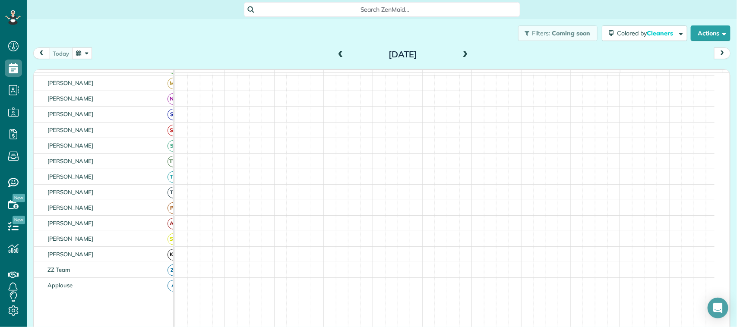
scroll to position [232, 0]
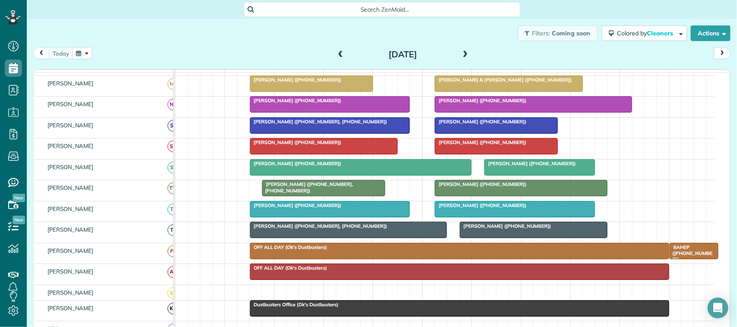
click at [463, 57] on span at bounding box center [466, 55] width 10 height 8
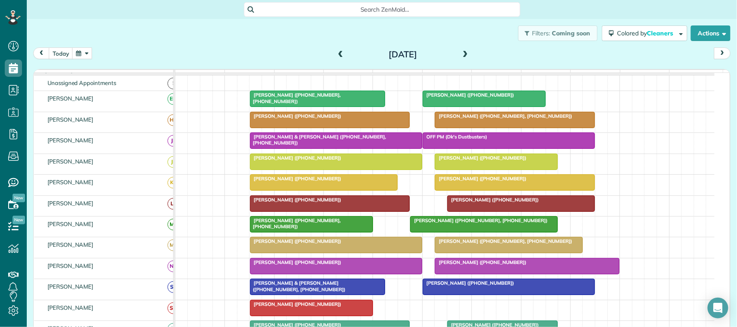
scroll to position [85, 0]
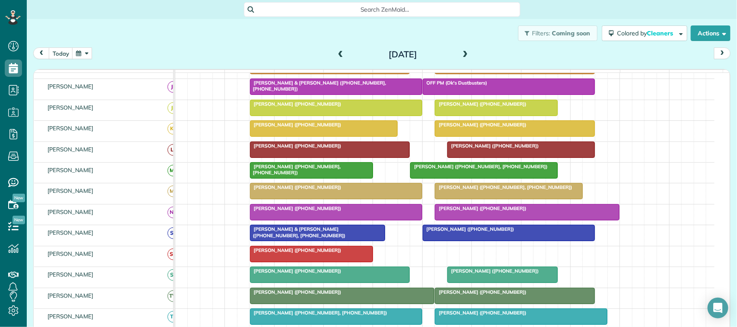
click at [336, 52] on span at bounding box center [341, 55] width 10 height 8
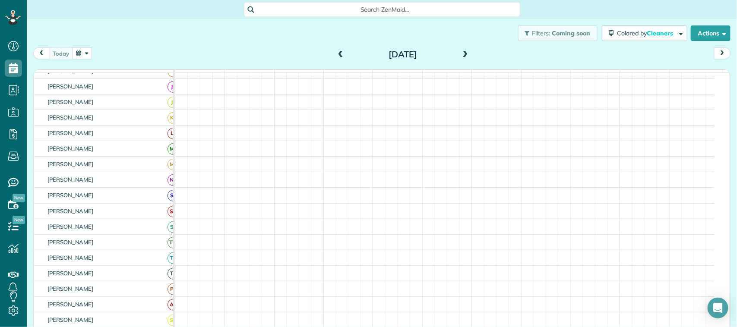
scroll to position [124, 0]
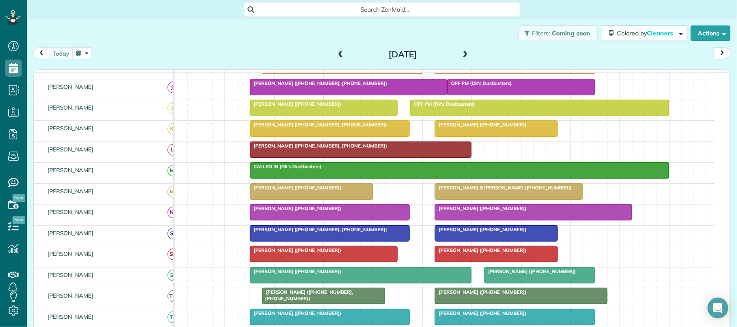
click at [461, 52] on span at bounding box center [466, 55] width 10 height 8
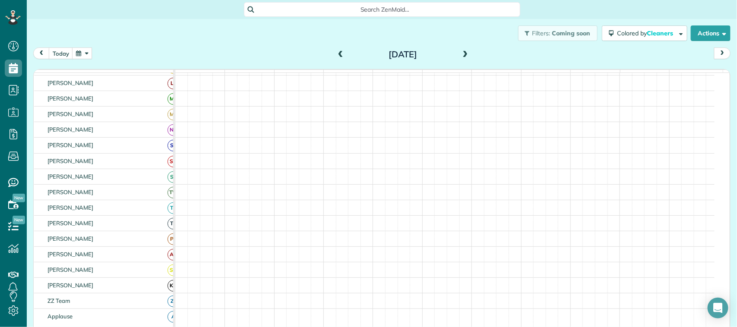
scroll to position [74, 0]
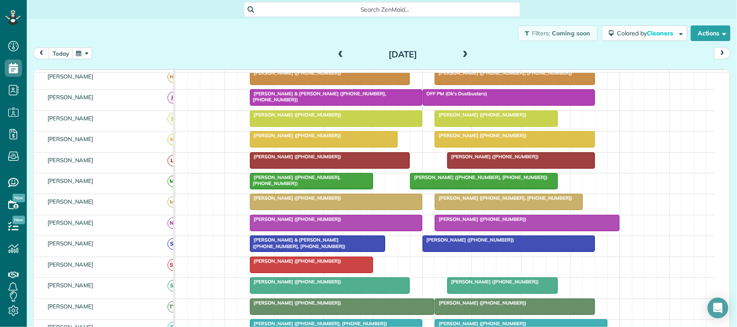
click at [461, 52] on span at bounding box center [466, 55] width 10 height 8
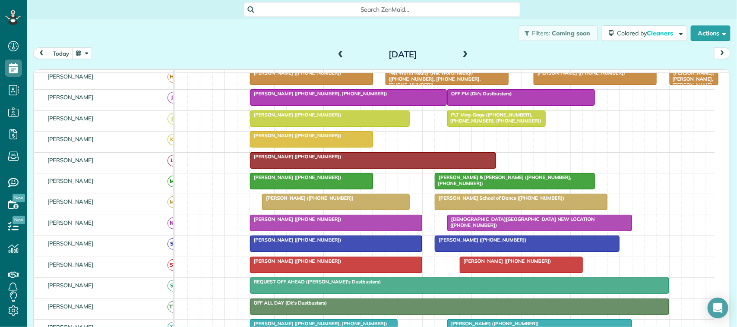
scroll to position [85, 0]
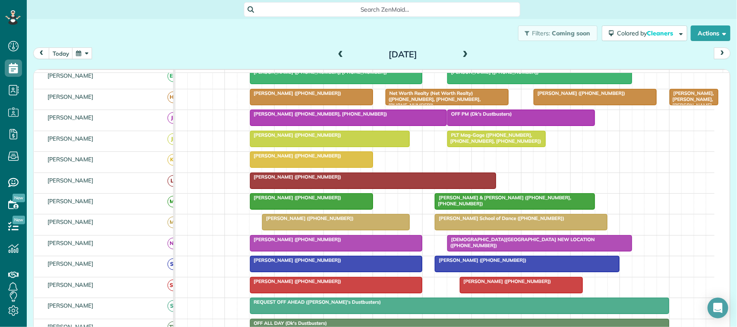
click at [80, 54] on button "button" at bounding box center [82, 54] width 20 height 12
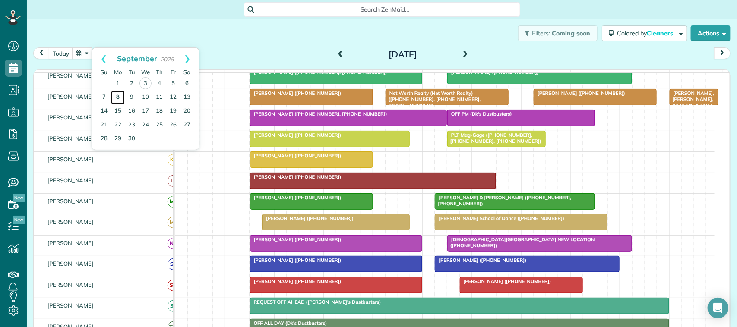
click at [117, 100] on link "8" at bounding box center [118, 98] width 14 height 14
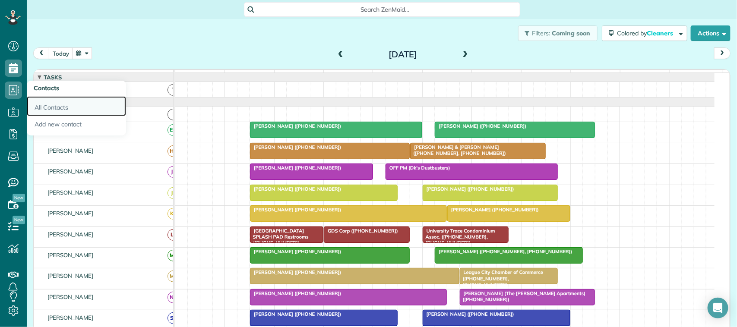
click at [44, 103] on link "All Contacts" at bounding box center [76, 106] width 99 height 20
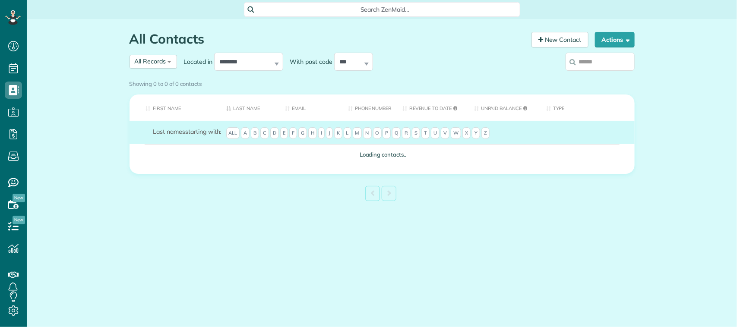
scroll to position [3, 3]
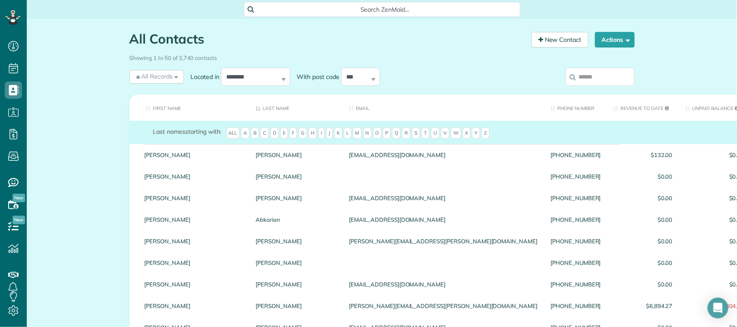
click at [602, 83] on input "search" at bounding box center [600, 77] width 69 height 18
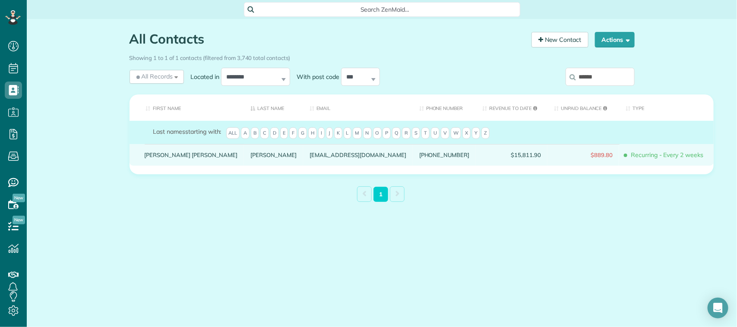
type input "******"
click at [244, 158] on div "Colson" at bounding box center [273, 155] width 59 height 22
click at [250, 158] on link "Colson" at bounding box center [273, 155] width 46 height 6
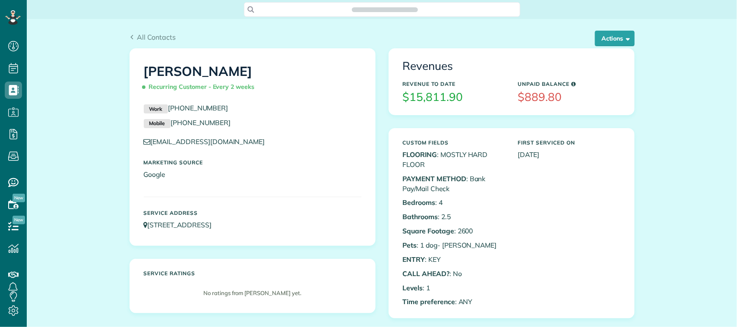
scroll to position [3, 3]
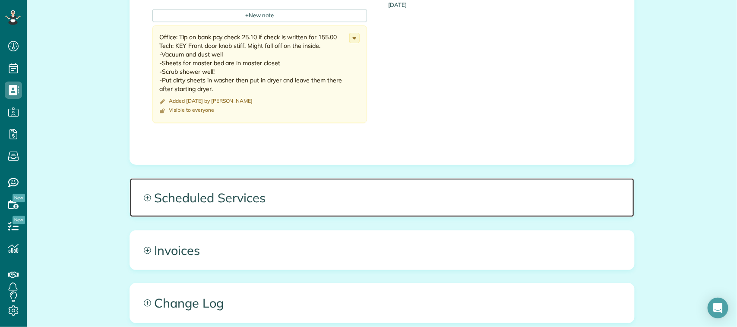
click at [253, 184] on span "Scheduled Services" at bounding box center [382, 197] width 504 height 39
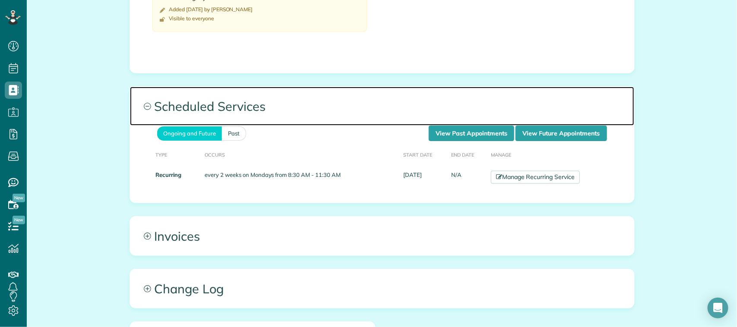
scroll to position [486, 0]
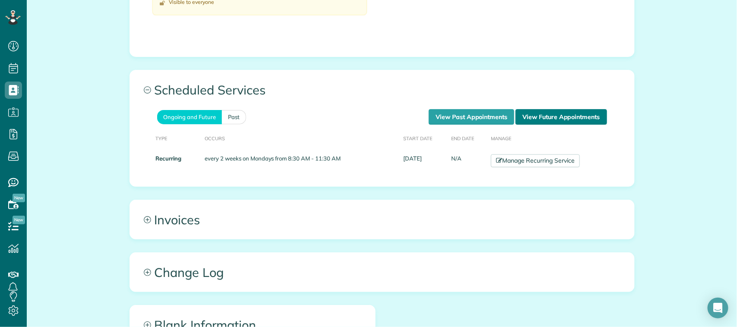
click at [556, 111] on link "View Future Appointments" at bounding box center [561, 117] width 91 height 16
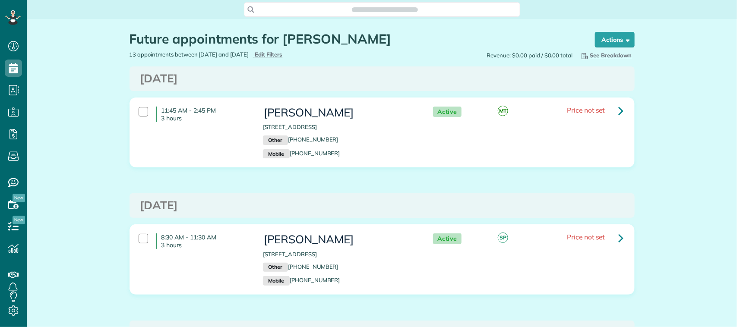
scroll to position [3, 3]
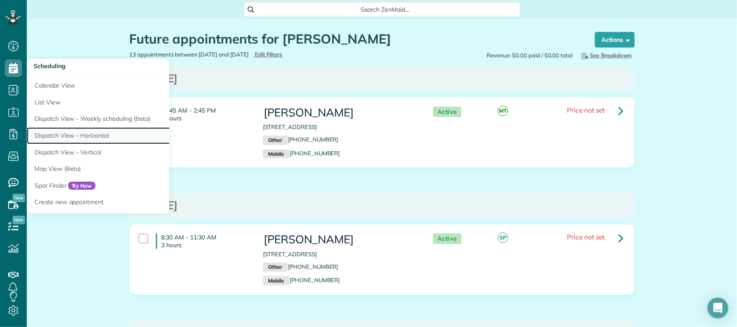
click at [94, 138] on link "Dispatch View - Horizontal" at bounding box center [135, 135] width 216 height 17
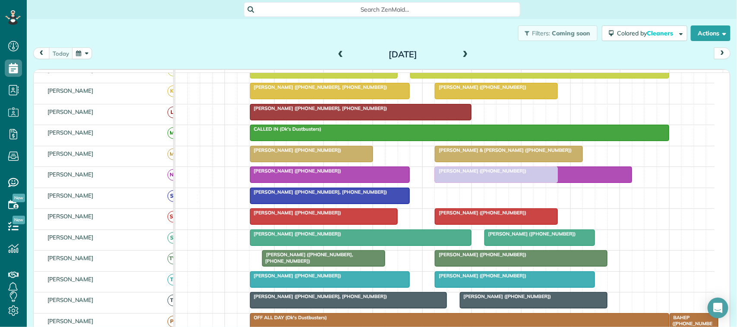
drag, startPoint x: 472, startPoint y: 206, endPoint x: 471, endPoint y: 194, distance: 11.3
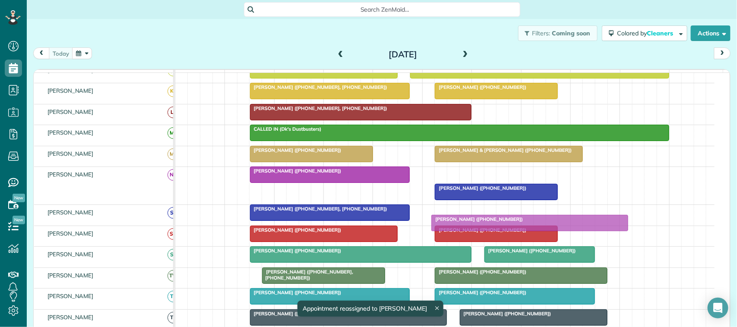
drag, startPoint x: 465, startPoint y: 184, endPoint x: 463, endPoint y: 214, distance: 30.3
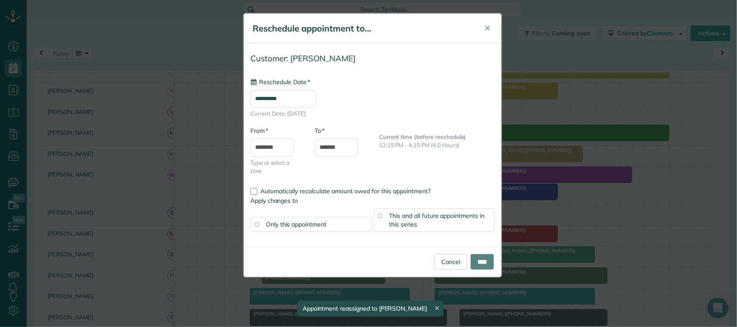
type input "**********"
click at [476, 256] on input "****" at bounding box center [482, 262] width 23 height 16
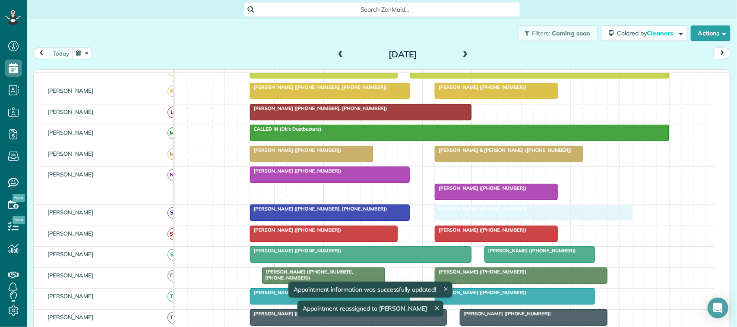
drag, startPoint x: 474, startPoint y: 185, endPoint x: 471, endPoint y: 215, distance: 30.3
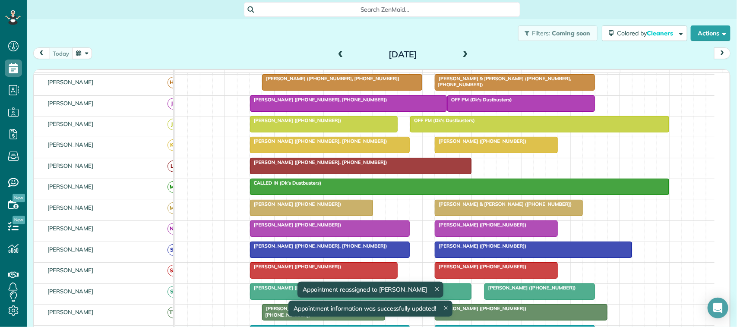
click at [307, 249] on span "[PERSON_NAME] ([PHONE_NUMBER], [PHONE_NUMBER])" at bounding box center [319, 246] width 138 height 6
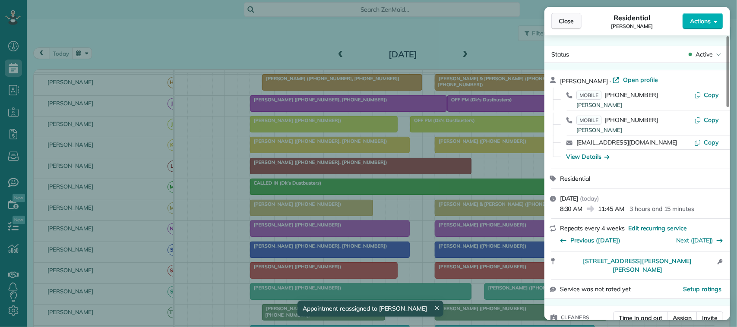
click at [570, 22] on span "Close" at bounding box center [567, 21] width 16 height 9
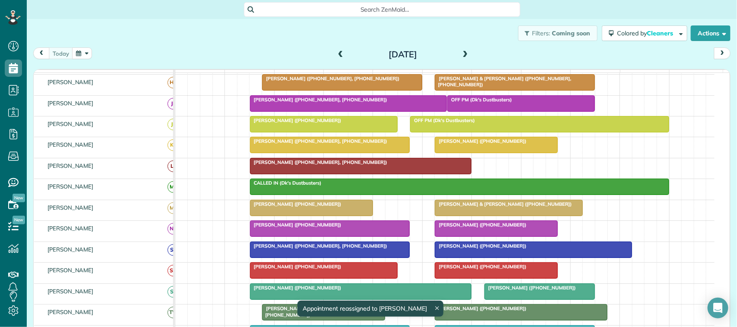
click at [303, 228] on span "[PERSON_NAME] ([PHONE_NUMBER])" at bounding box center [296, 225] width 92 height 6
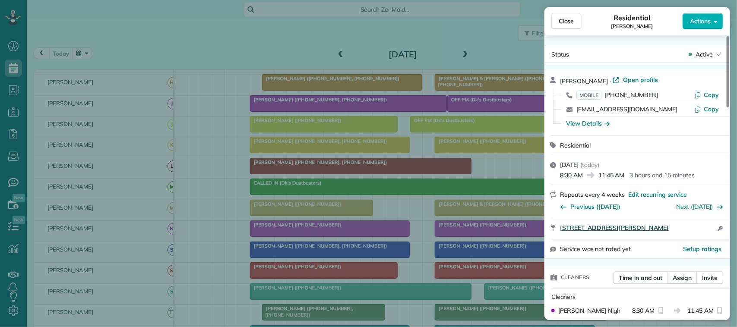
click at [648, 228] on span "[STREET_ADDRESS][PERSON_NAME]" at bounding box center [614, 228] width 109 height 9
click at [566, 19] on span "Close" at bounding box center [567, 21] width 16 height 9
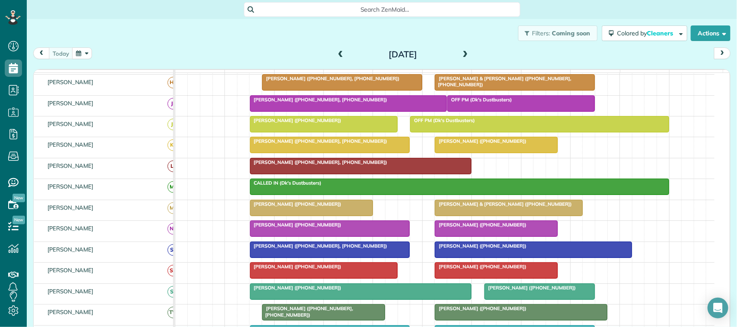
click at [470, 237] on div at bounding box center [496, 229] width 122 height 16
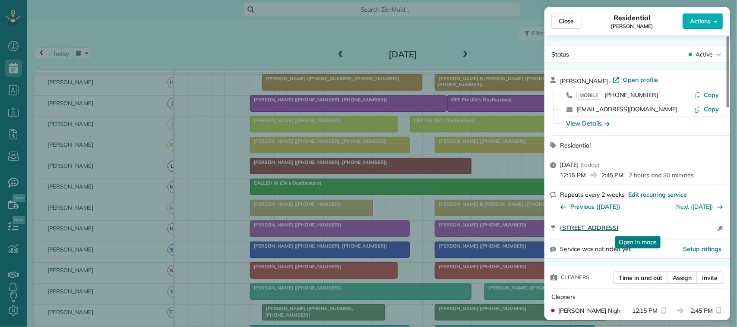
drag, startPoint x: 558, startPoint y: 228, endPoint x: 681, endPoint y: 230, distance: 123.1
click at [681, 230] on div "[STREET_ADDRESS] Open in maps Open in maps Open access information" at bounding box center [638, 229] width 186 height 21
click at [578, 21] on button "Close" at bounding box center [566, 21] width 30 height 16
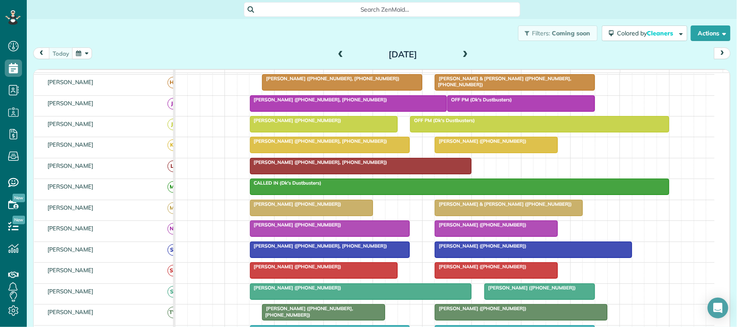
scroll to position [162, 0]
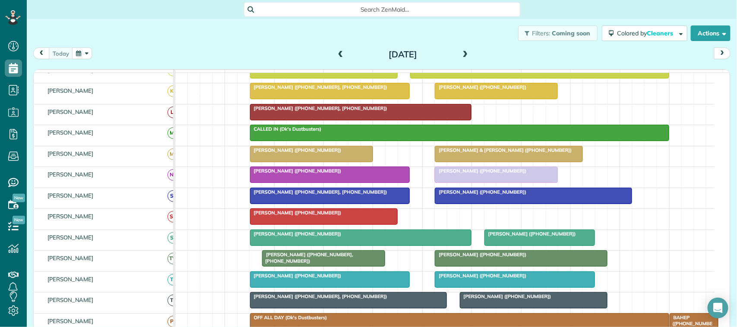
drag, startPoint x: 465, startPoint y: 228, endPoint x: 466, endPoint y: 186, distance: 42.3
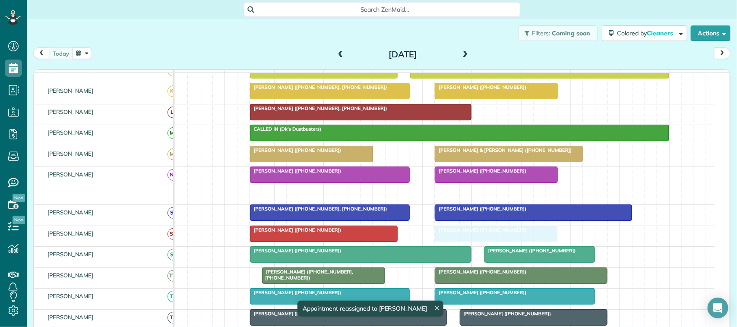
drag, startPoint x: 466, startPoint y: 200, endPoint x: 466, endPoint y: 247, distance: 47.5
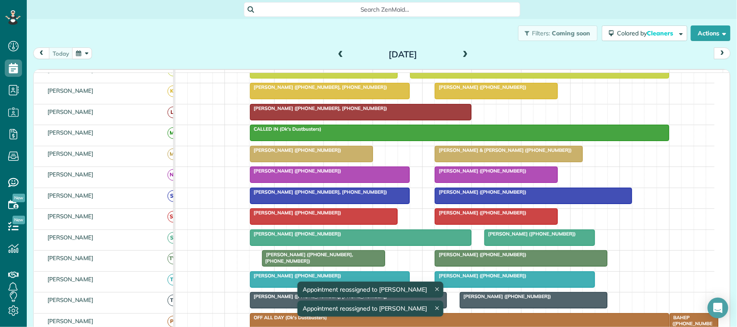
click at [462, 183] on div at bounding box center [496, 175] width 122 height 16
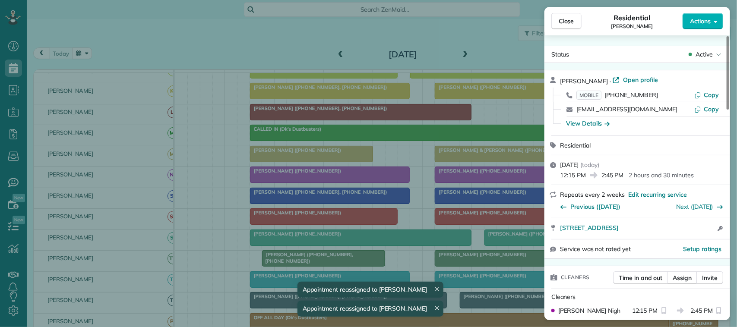
click at [415, 181] on div "Close Residential [PERSON_NAME] Actions Status Active [PERSON_NAME] · Open prof…" at bounding box center [368, 163] width 737 height 327
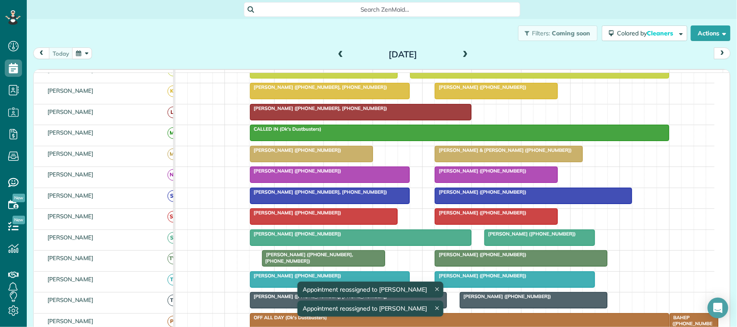
click at [377, 174] on div "[PERSON_NAME] ([PHONE_NUMBER])" at bounding box center [330, 171] width 155 height 6
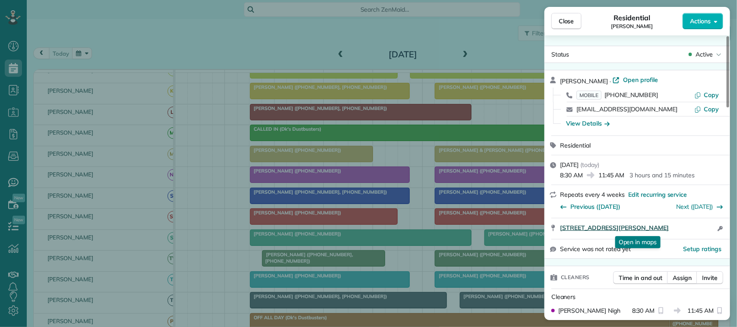
drag, startPoint x: 557, startPoint y: 228, endPoint x: 690, endPoint y: 230, distance: 133.0
click at [690, 230] on div "[STREET_ADDRESS][PERSON_NAME] Open in maps Open in maps Open access information" at bounding box center [638, 229] width 186 height 21
click at [579, 18] on button "Close" at bounding box center [566, 21] width 30 height 16
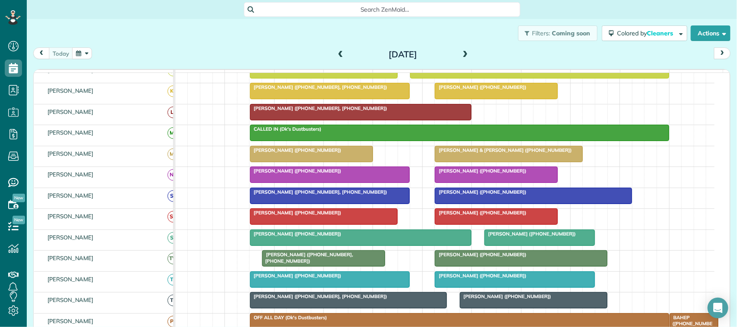
click at [477, 183] on div at bounding box center [496, 175] width 122 height 16
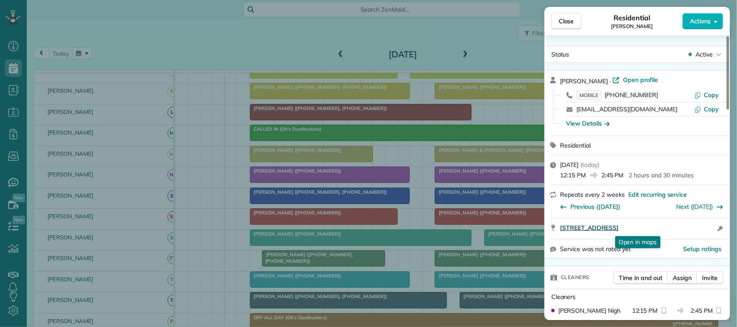
drag, startPoint x: 558, startPoint y: 228, endPoint x: 691, endPoint y: 228, distance: 133.0
click at [702, 227] on div "[STREET_ADDRESS] Open in maps Open in maps Open access information" at bounding box center [638, 229] width 186 height 21
click at [551, 20] on div "Close Residential [PERSON_NAME] Actions" at bounding box center [638, 21] width 186 height 29
click at [564, 16] on button "Close" at bounding box center [566, 21] width 30 height 16
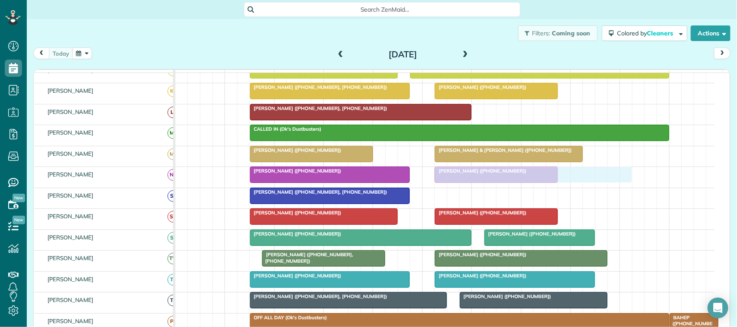
drag, startPoint x: 472, startPoint y: 201, endPoint x: 473, endPoint y: 184, distance: 17.7
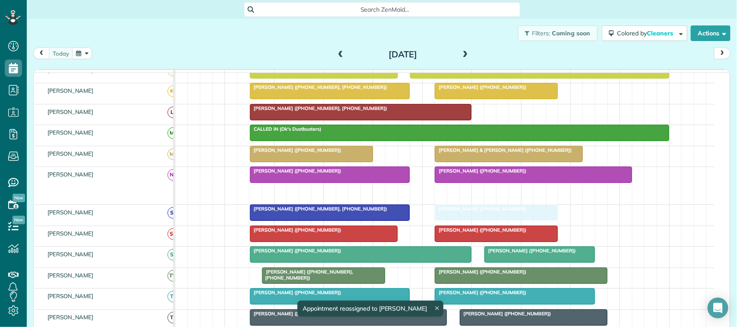
drag, startPoint x: 469, startPoint y: 203, endPoint x: 469, endPoint y: 216, distance: 13.0
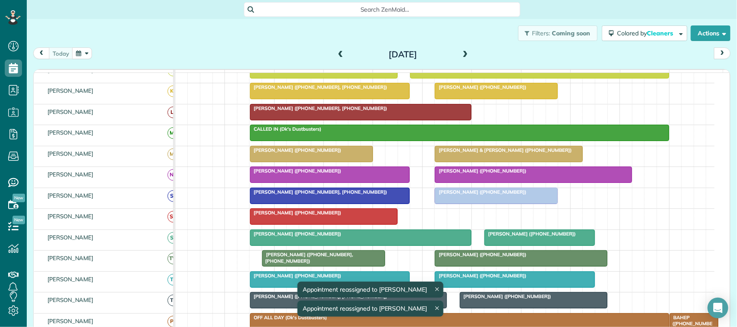
drag, startPoint x: 465, startPoint y: 228, endPoint x: 466, endPoint y: 216, distance: 11.3
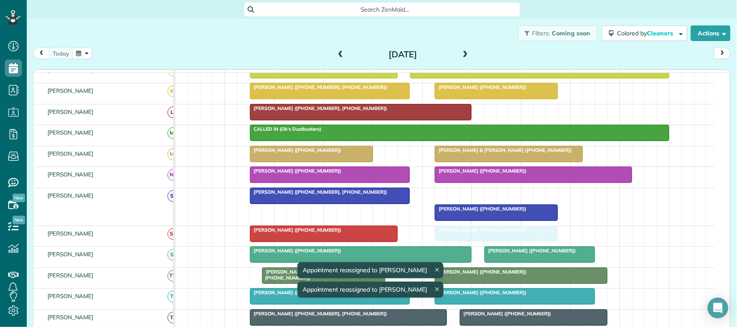
drag, startPoint x: 466, startPoint y: 206, endPoint x: 466, endPoint y: 240, distance: 33.7
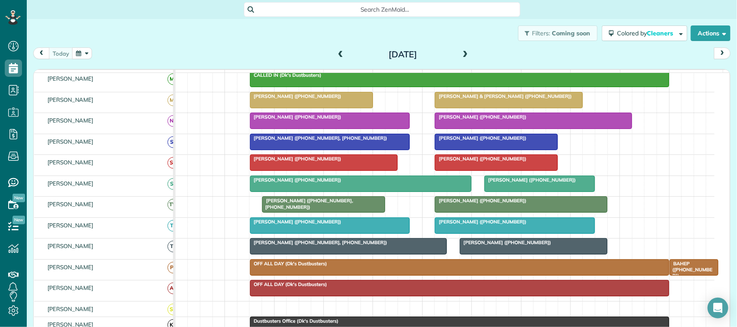
scroll to position [162, 0]
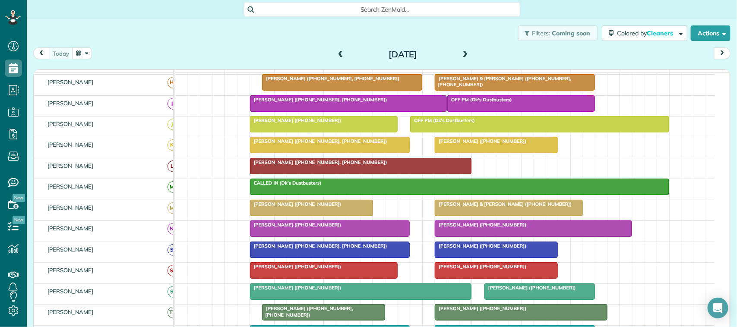
click at [291, 228] on span "[PERSON_NAME] ([PHONE_NUMBER])" at bounding box center [296, 225] width 92 height 6
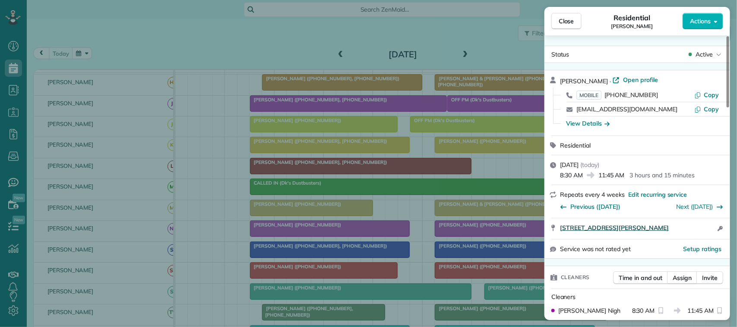
click at [653, 231] on span "[STREET_ADDRESS][PERSON_NAME]" at bounding box center [614, 228] width 109 height 9
click at [566, 18] on span "Close" at bounding box center [567, 21] width 16 height 9
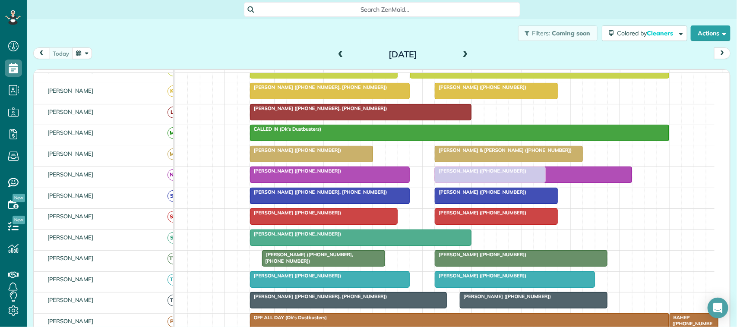
drag, startPoint x: 529, startPoint y: 244, endPoint x: 484, endPoint y: 193, distance: 68.2
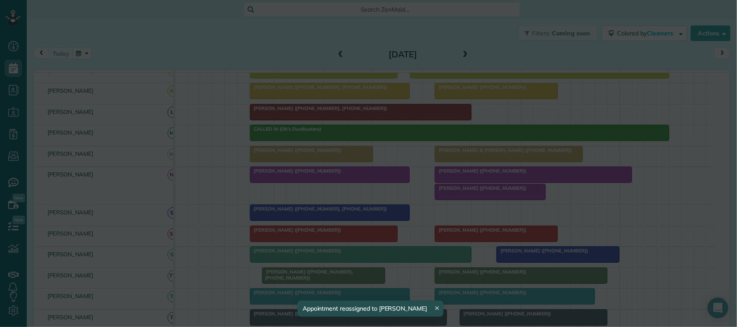
drag, startPoint x: 460, startPoint y: 223, endPoint x: 516, endPoint y: 267, distance: 71.4
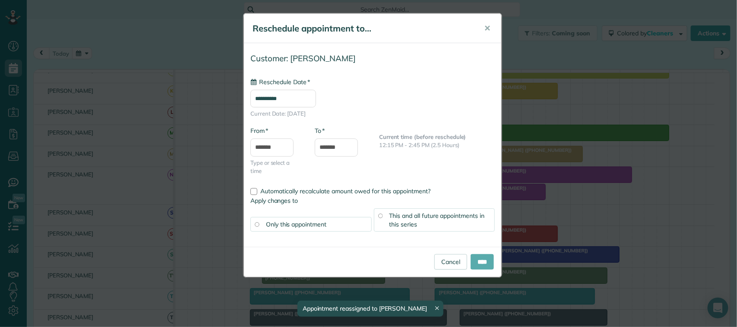
type input "**********"
click at [480, 266] on input "****" at bounding box center [482, 262] width 23 height 16
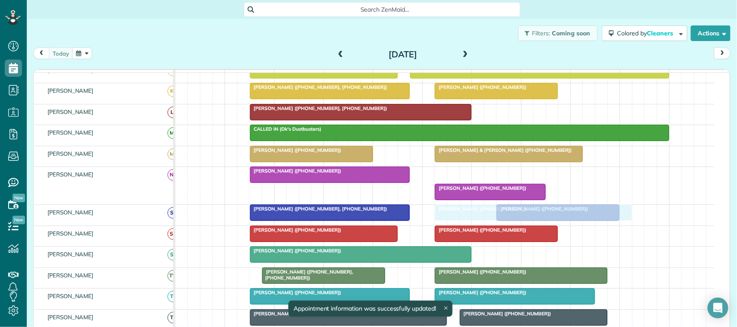
drag, startPoint x: 476, startPoint y: 185, endPoint x: 474, endPoint y: 219, distance: 33.8
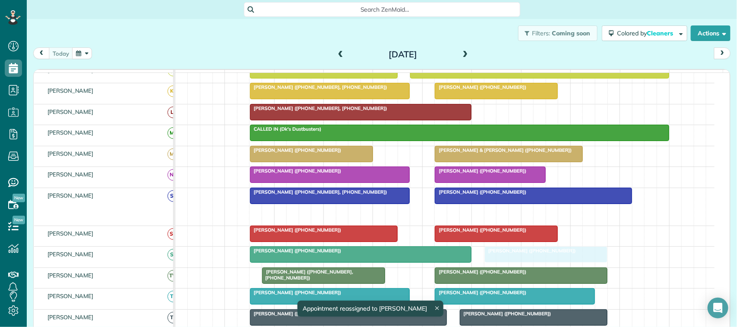
drag, startPoint x: 520, startPoint y: 225, endPoint x: 510, endPoint y: 266, distance: 42.0
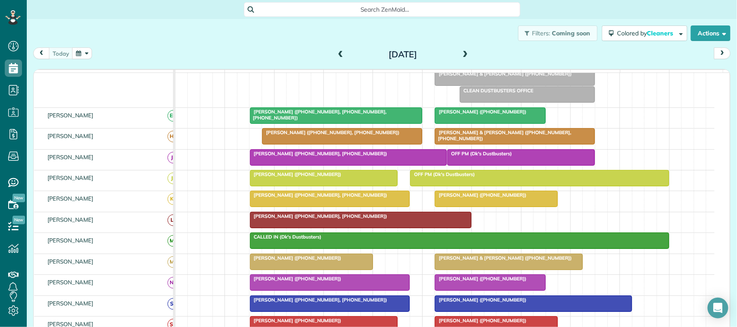
scroll to position [89, 0]
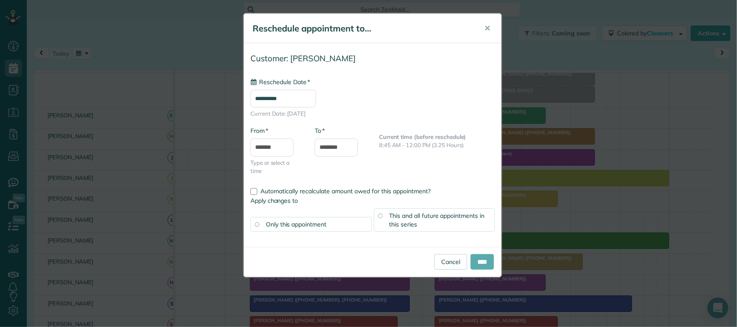
type input "**********"
click at [475, 263] on input "****" at bounding box center [482, 262] width 23 height 16
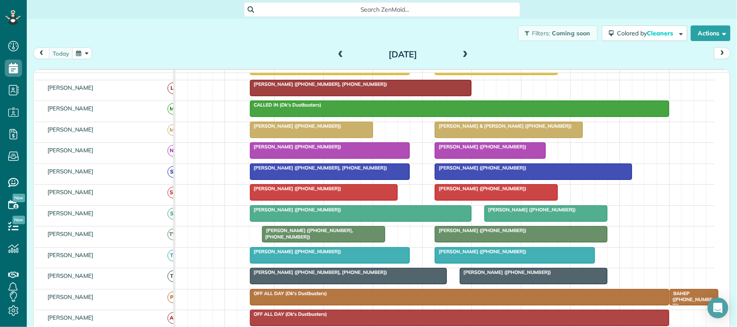
scroll to position [162, 0]
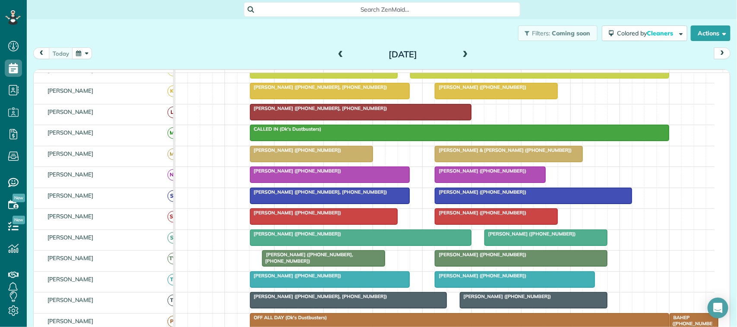
click at [340, 58] on span at bounding box center [341, 54] width 10 height 13
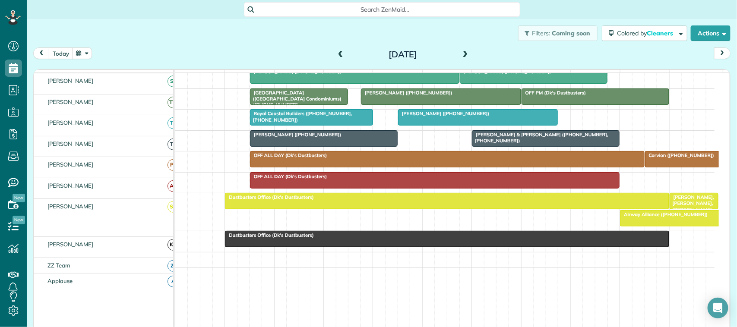
scroll to position [307, 0]
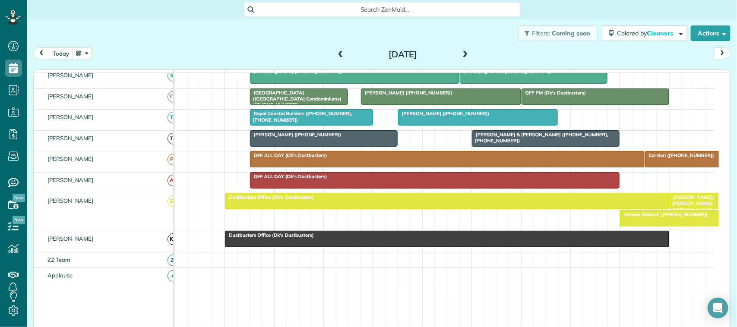
click at [681, 210] on span "[PERSON_NAME], [PERSON_NAME], [PERSON_NAME], [PERSON_NAME], [PERSON_NAME] & [PE…" at bounding box center [691, 231] width 45 height 74
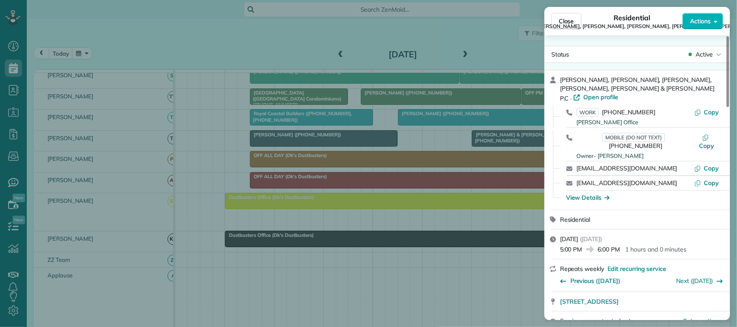
drag, startPoint x: 718, startPoint y: 80, endPoint x: 560, endPoint y: 78, distance: 157.6
click at [560, 78] on div "[PERSON_NAME], [PERSON_NAME], [PERSON_NAME], [PERSON_NAME], [PERSON_NAME] & [PE…" at bounding box center [642, 89] width 165 height 27
click at [89, 54] on div "Close Residential Denton, [PERSON_NAME], [PERSON_NAME], [PERSON_NAME] & [PERSON…" at bounding box center [368, 163] width 737 height 327
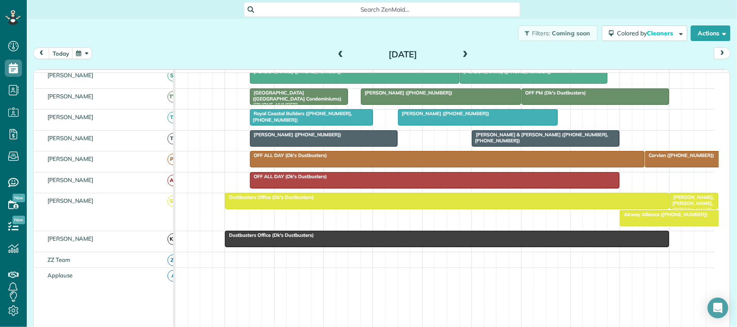
click at [85, 53] on button "button" at bounding box center [82, 54] width 20 height 12
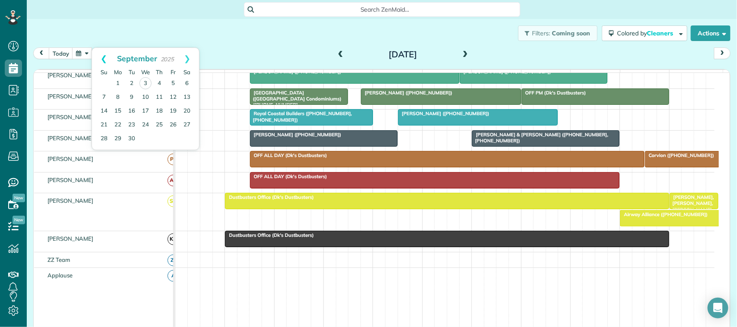
click at [102, 56] on link "Prev" at bounding box center [104, 59] width 24 height 22
